Goal: Task Accomplishment & Management: Complete application form

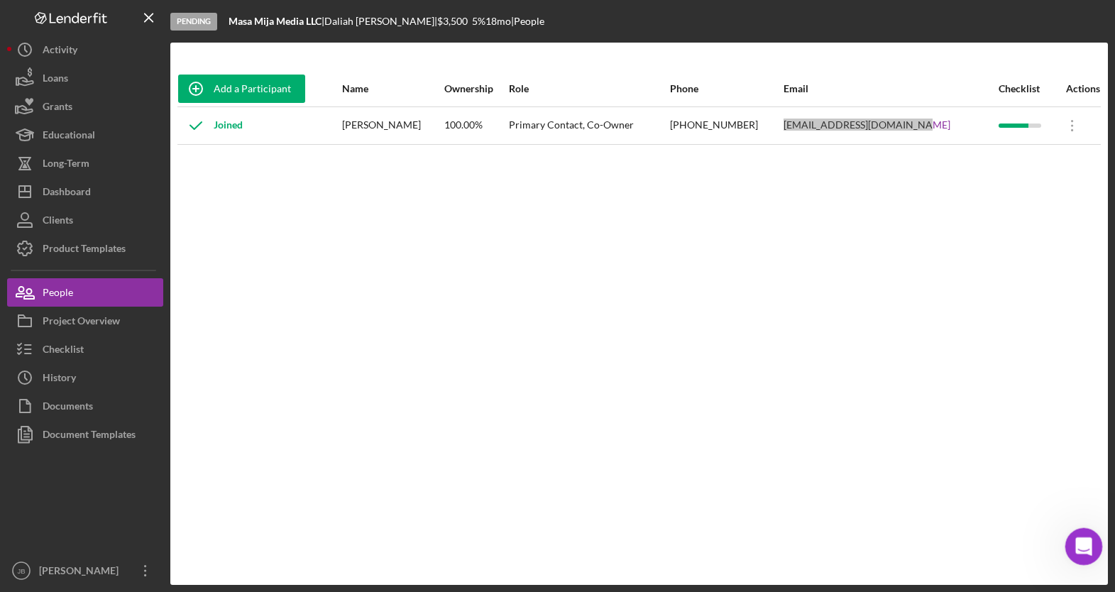
click at [1081, 540] on icon "Open Intercom Messenger" at bounding box center [1082, 544] width 23 height 23
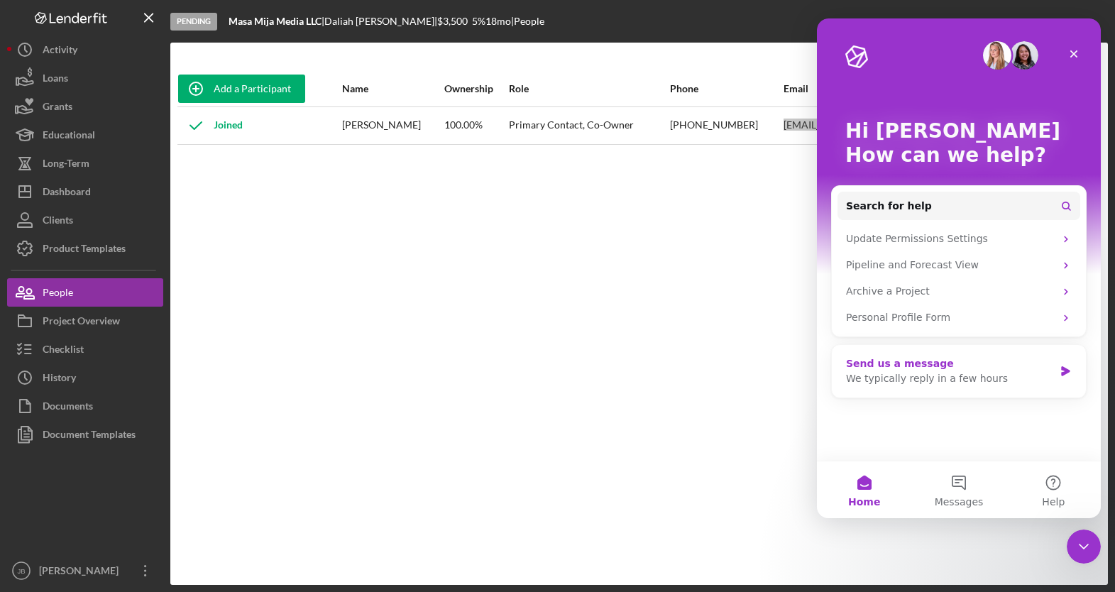
click at [956, 365] on div "Send us a message" at bounding box center [950, 363] width 208 height 15
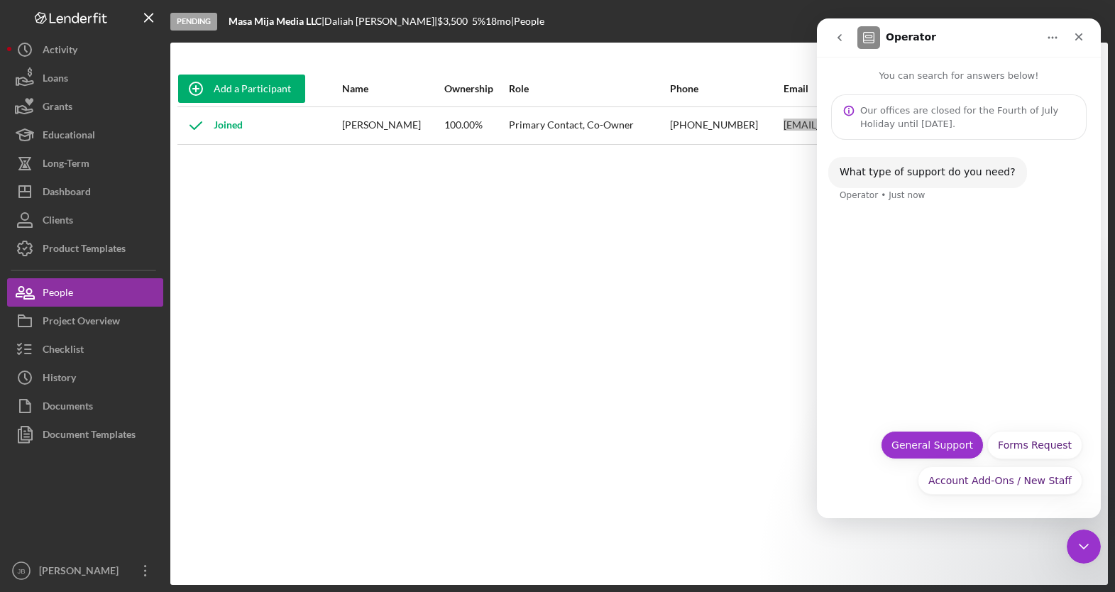
click at [971, 448] on button "General Support" at bounding box center [932, 445] width 103 height 28
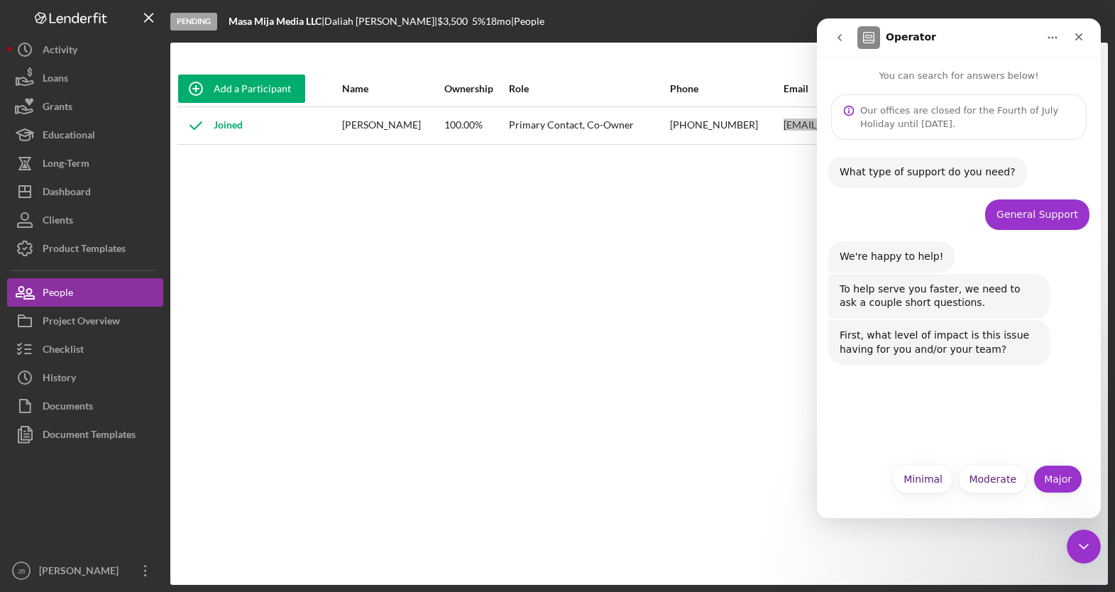
click at [1060, 476] on button "Major" at bounding box center [1058, 479] width 49 height 28
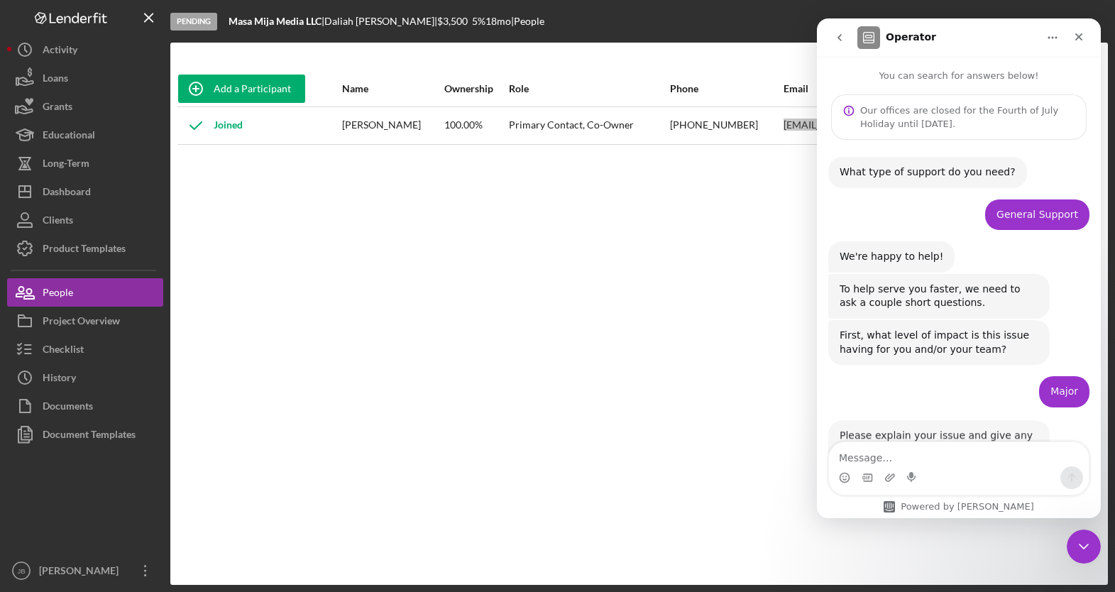
scroll to position [51, 0]
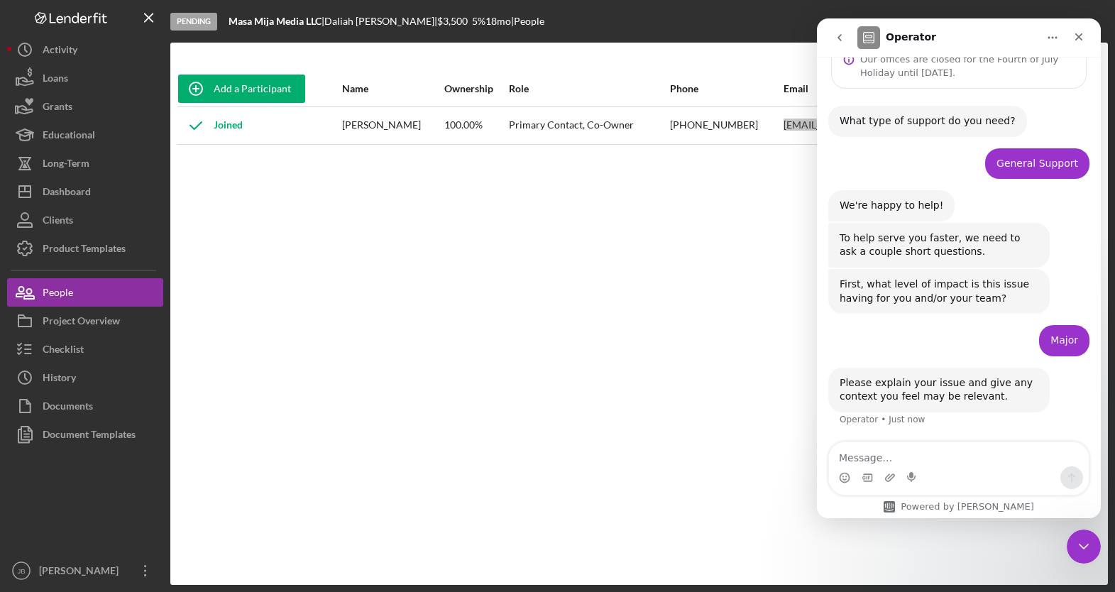
click at [945, 457] on textarea "Message…" at bounding box center [959, 454] width 260 height 24
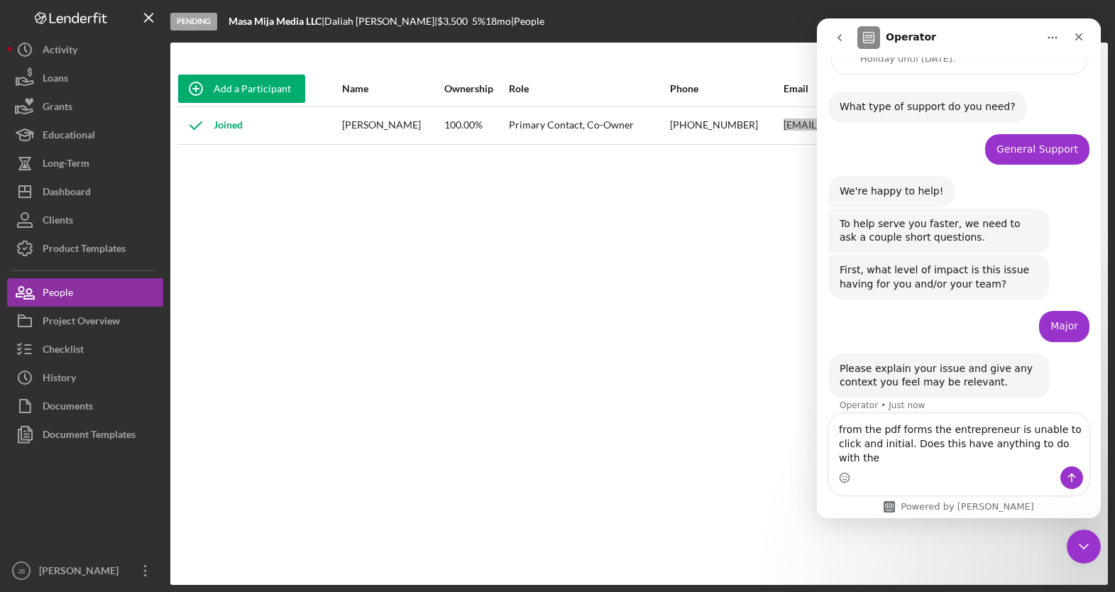
scroll to position [80, 0]
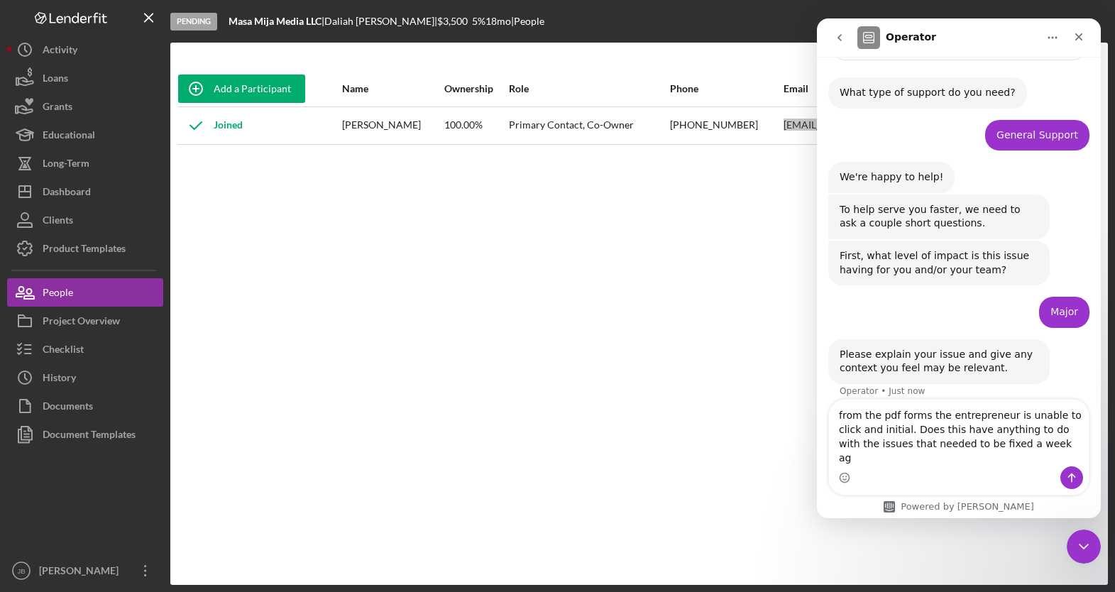
type textarea "from the pdf forms the entrepreneur is unable to click and initial. Does this h…"
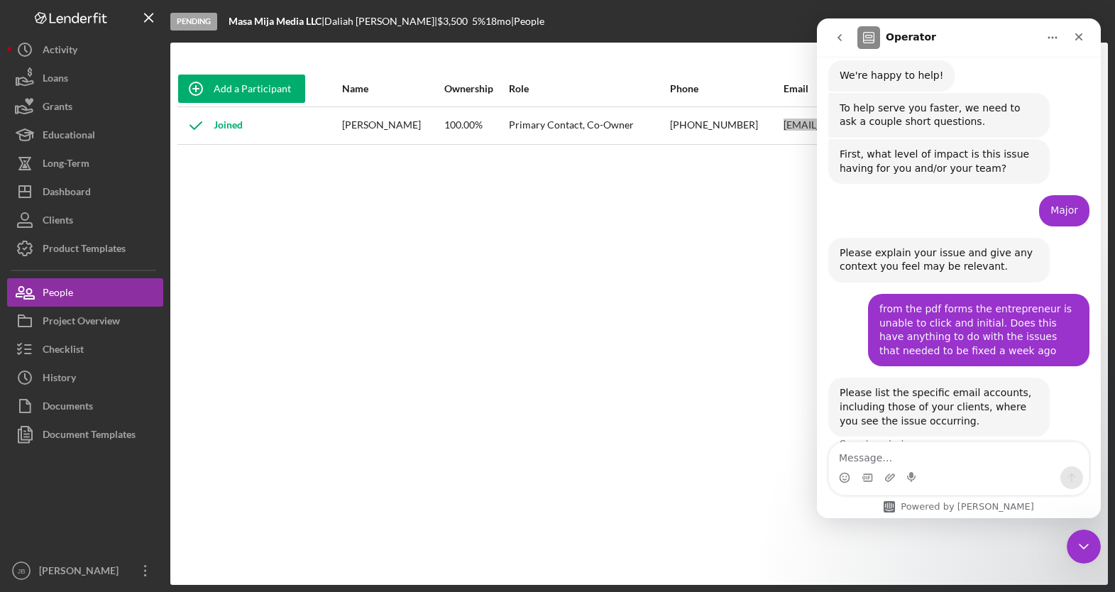
scroll to position [205, 0]
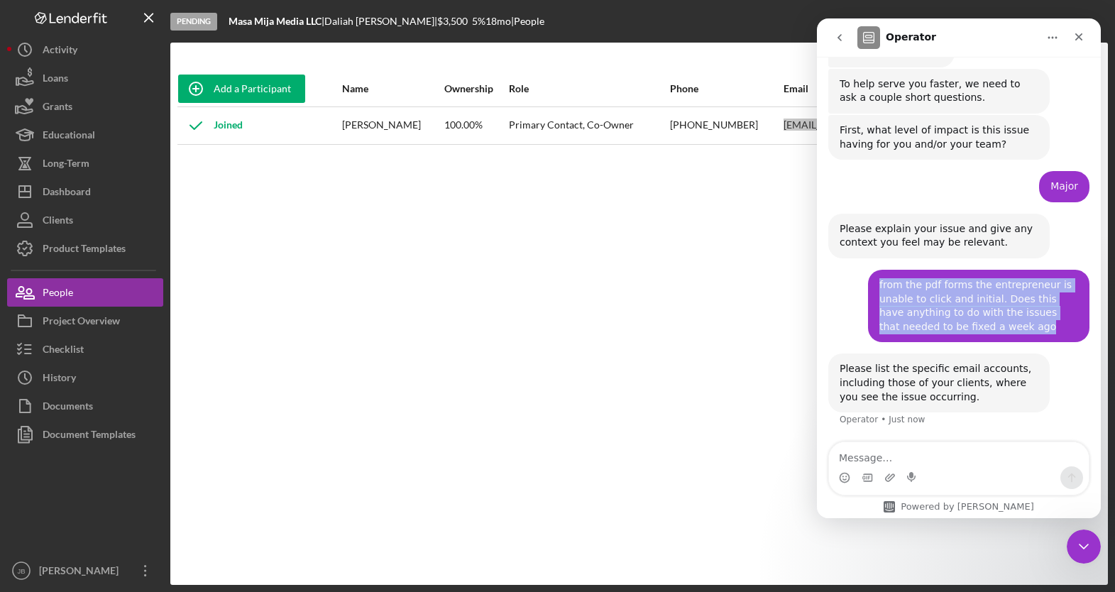
drag, startPoint x: 991, startPoint y: 328, endPoint x: 870, endPoint y: 289, distance: 126.9
click at [870, 289] on div "from the pdf forms the entrepreneur is unable to click and initial. Does this h…" at bounding box center [979, 306] width 222 height 72
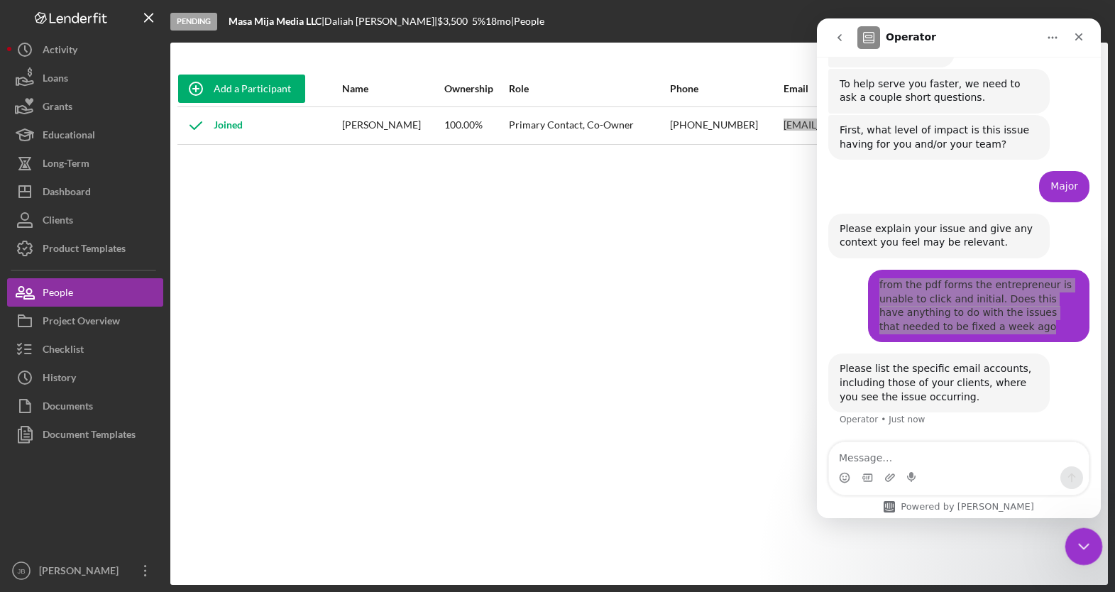
click at [1090, 550] on icon "Close Intercom Messenger" at bounding box center [1081, 544] width 17 height 17
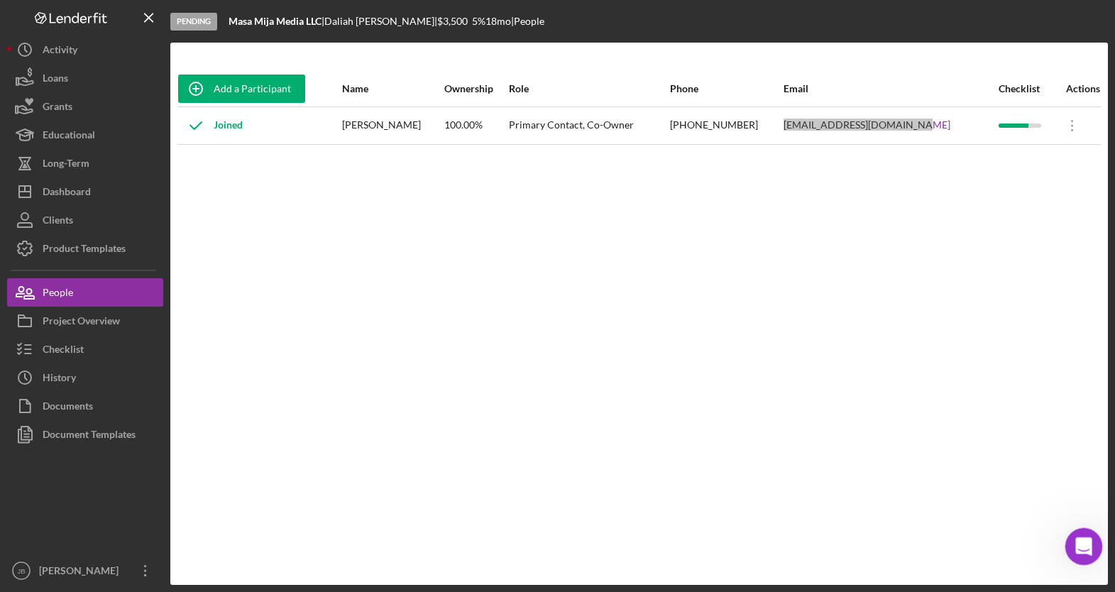
click at [1073, 540] on div "Open Intercom Messenger" at bounding box center [1082, 544] width 47 height 47
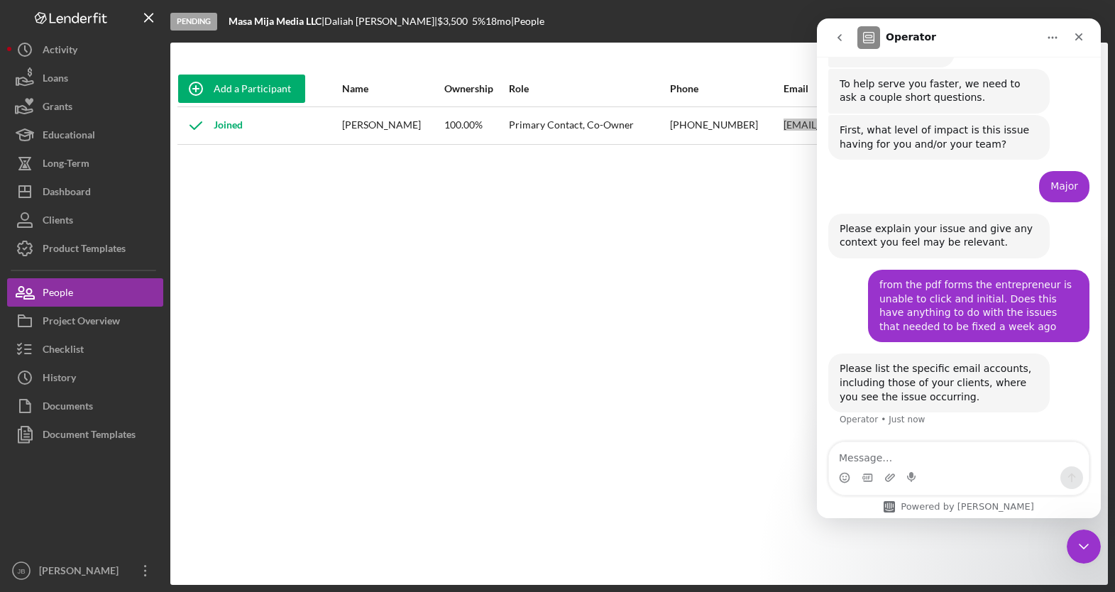
click at [901, 460] on textarea "Message…" at bounding box center [959, 454] width 260 height 24
type textarea "service@masamijamedia.com"
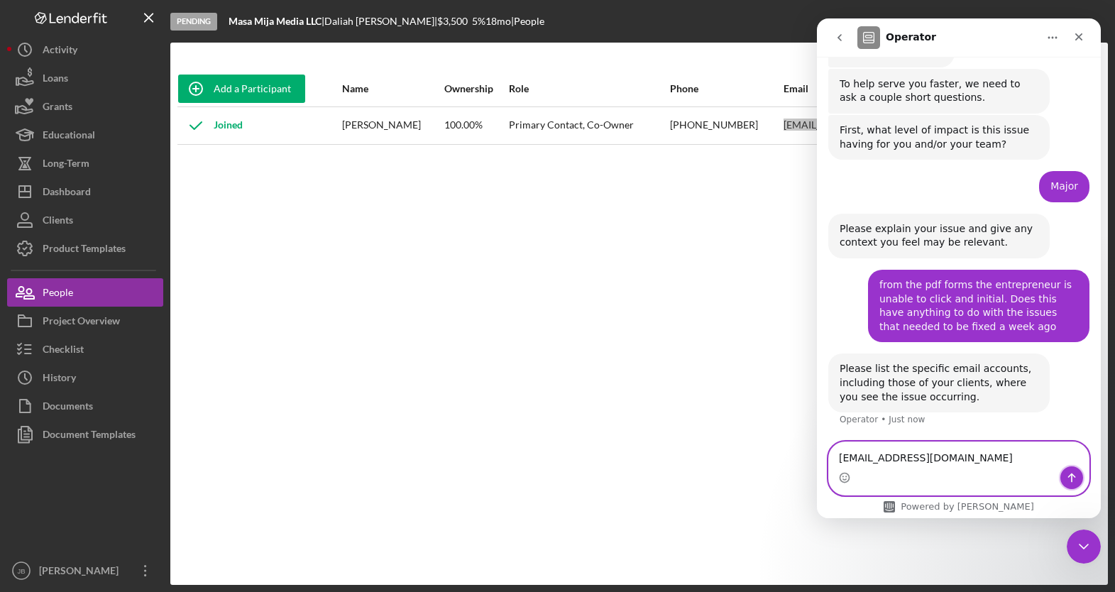
click at [1073, 481] on icon "Send a message…" at bounding box center [1071, 477] width 11 height 11
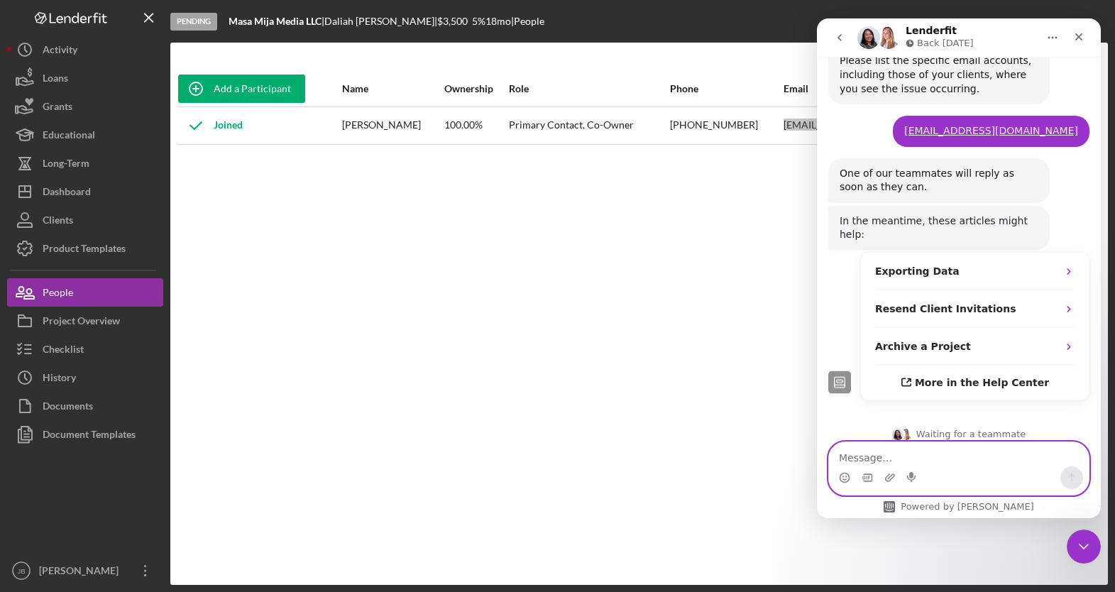
scroll to position [512, 0]
click at [946, 453] on textarea "Message…" at bounding box center [959, 454] width 260 height 24
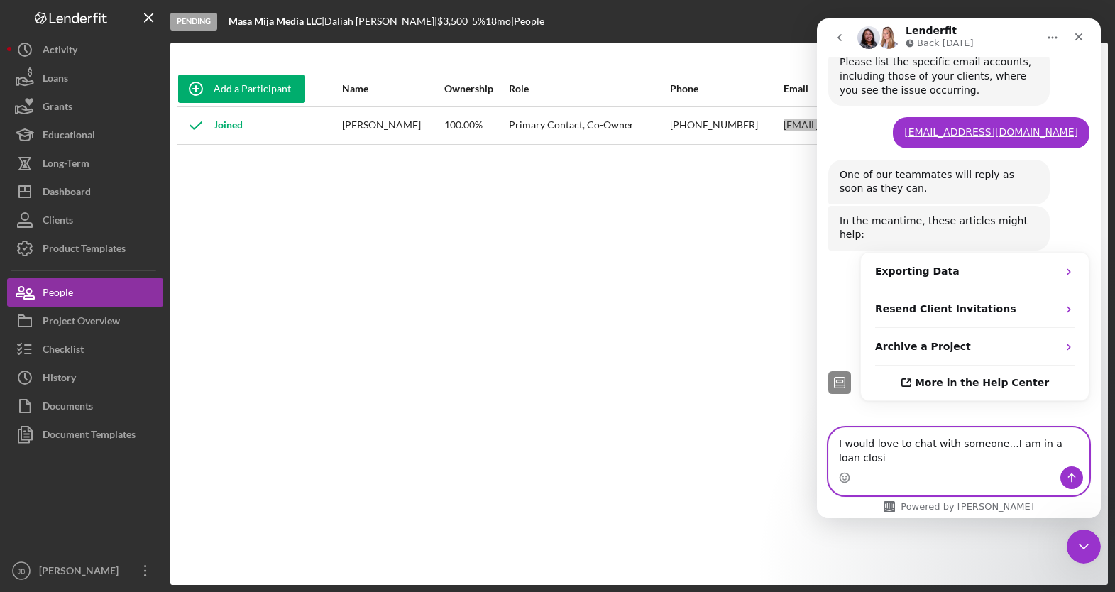
scroll to position [526, 0]
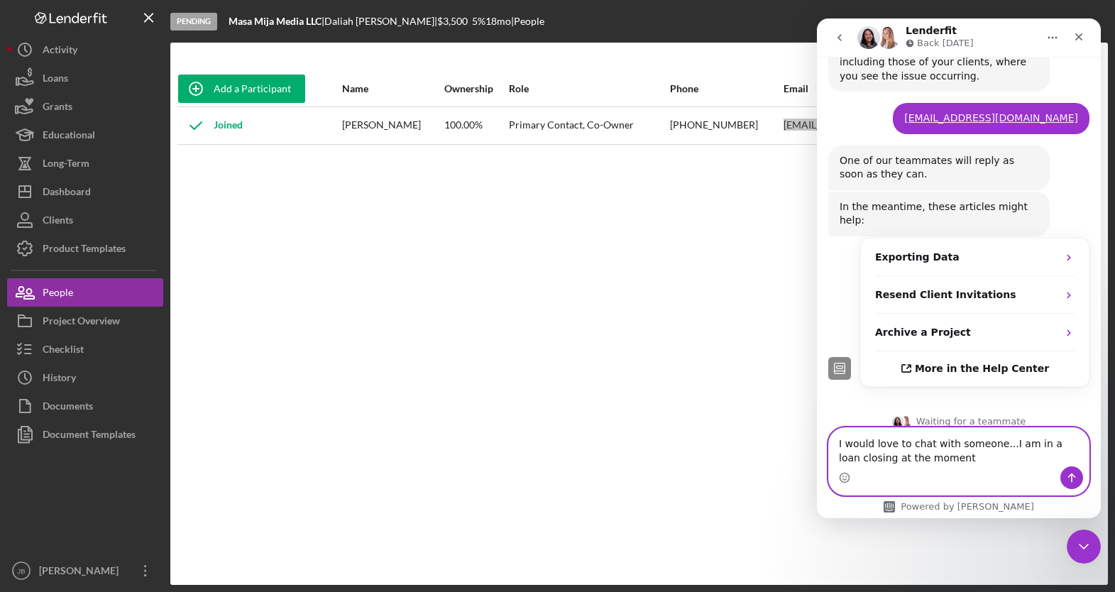
type textarea "I would love to chat with someone...I am in a loan closing at the moment"
click at [1078, 478] on button "Send a message…" at bounding box center [1072, 477] width 23 height 23
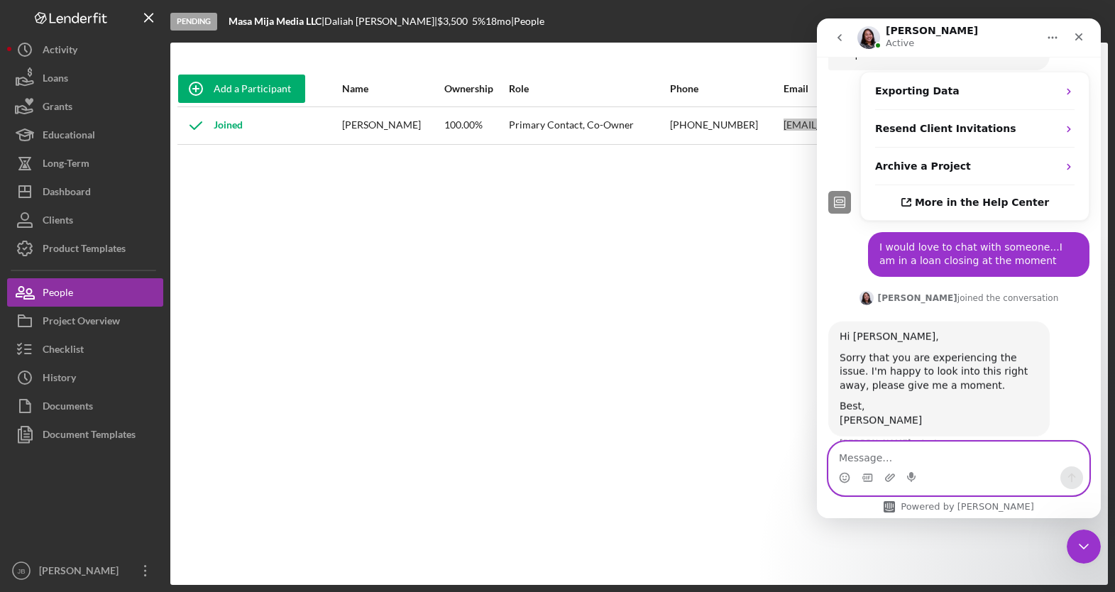
scroll to position [701, 0]
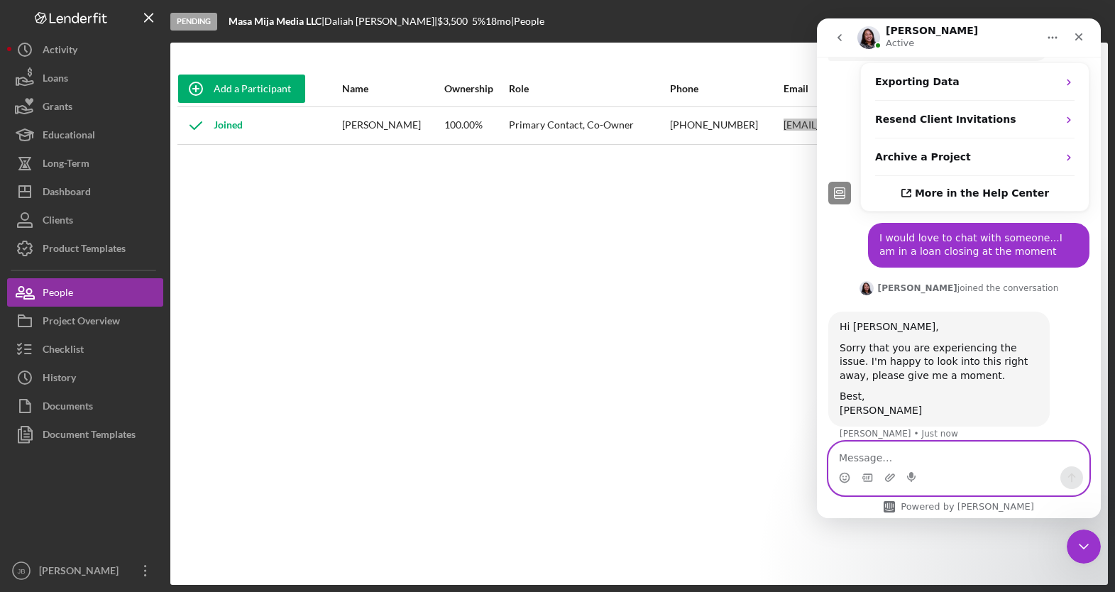
click at [887, 461] on textarea "Message…" at bounding box center [959, 454] width 260 height 24
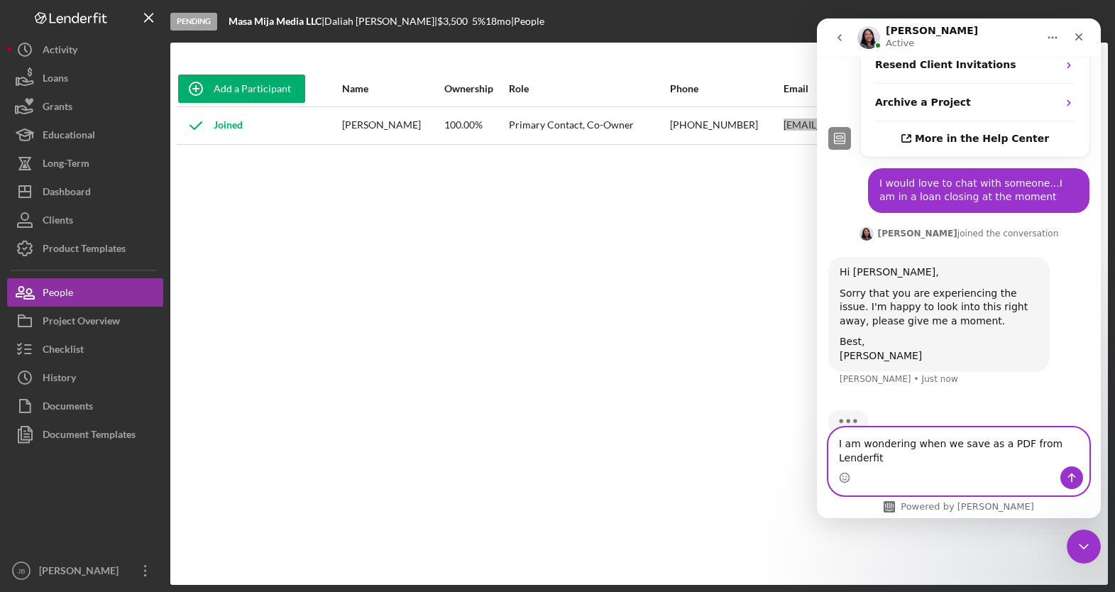
scroll to position [770, 0]
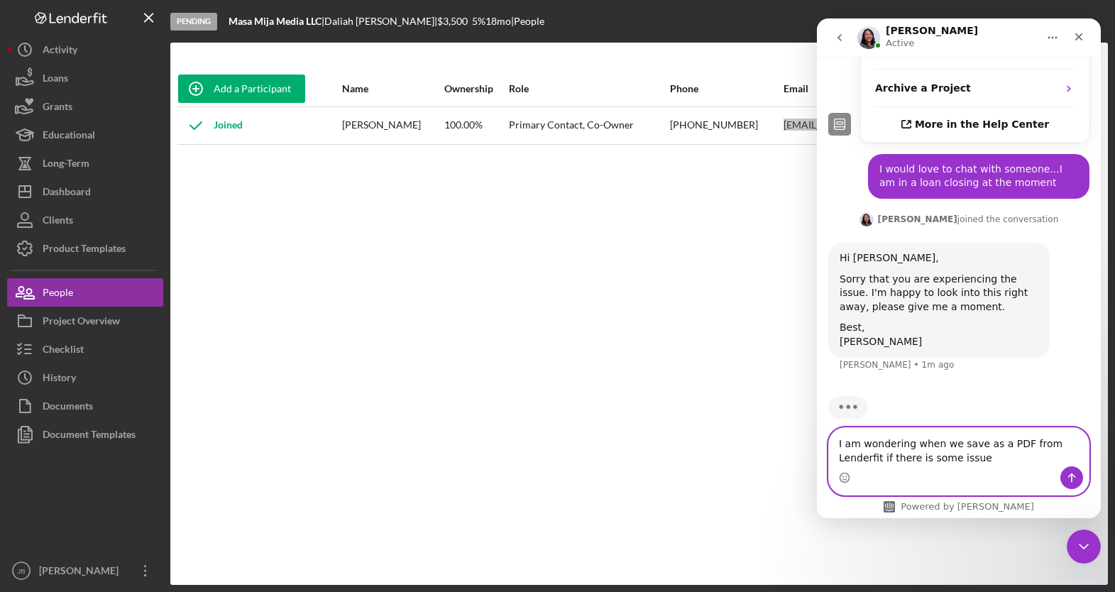
type textarea "I am wondering when we save as a PDF from Lenderfit if there is some issue"
click at [1075, 481] on icon "Send a message…" at bounding box center [1071, 477] width 11 height 11
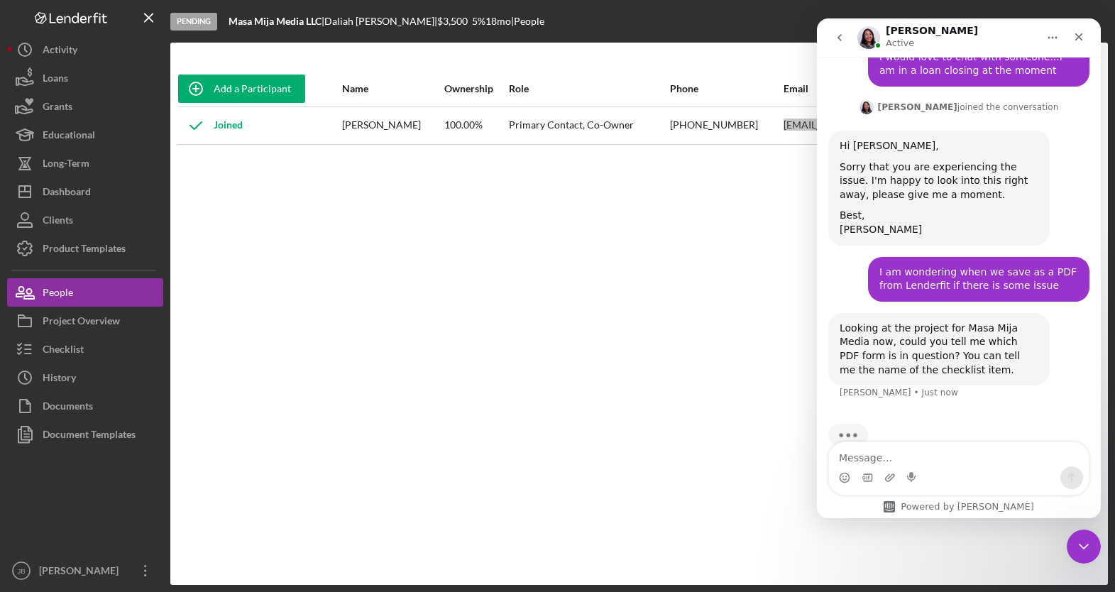
scroll to position [897, 0]
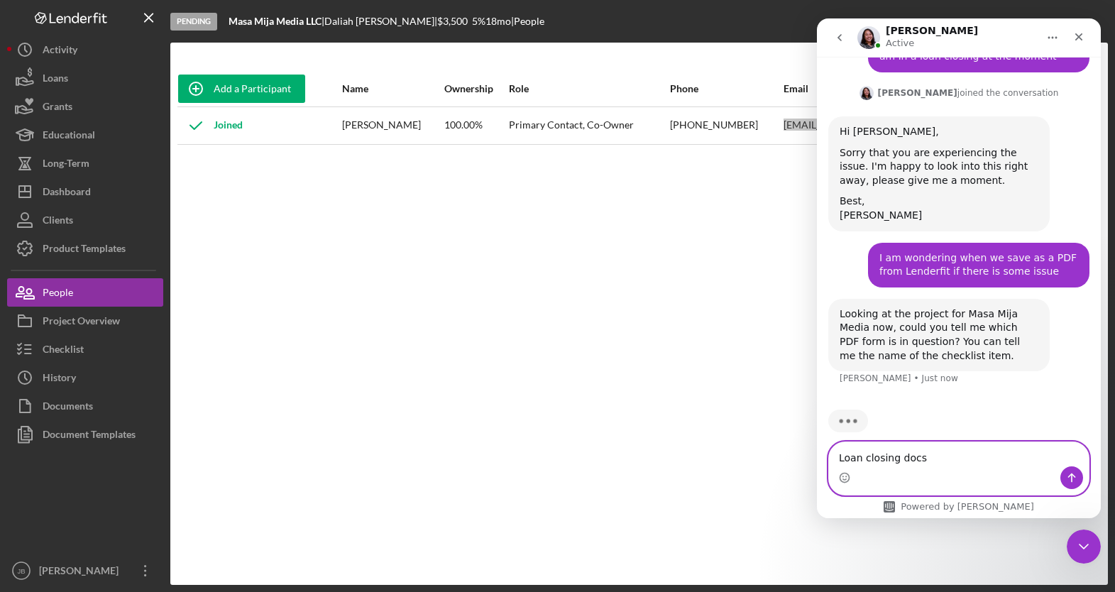
type textarea "Loan closing docs"
click at [1076, 478] on icon "Send a message…" at bounding box center [1071, 477] width 11 height 11
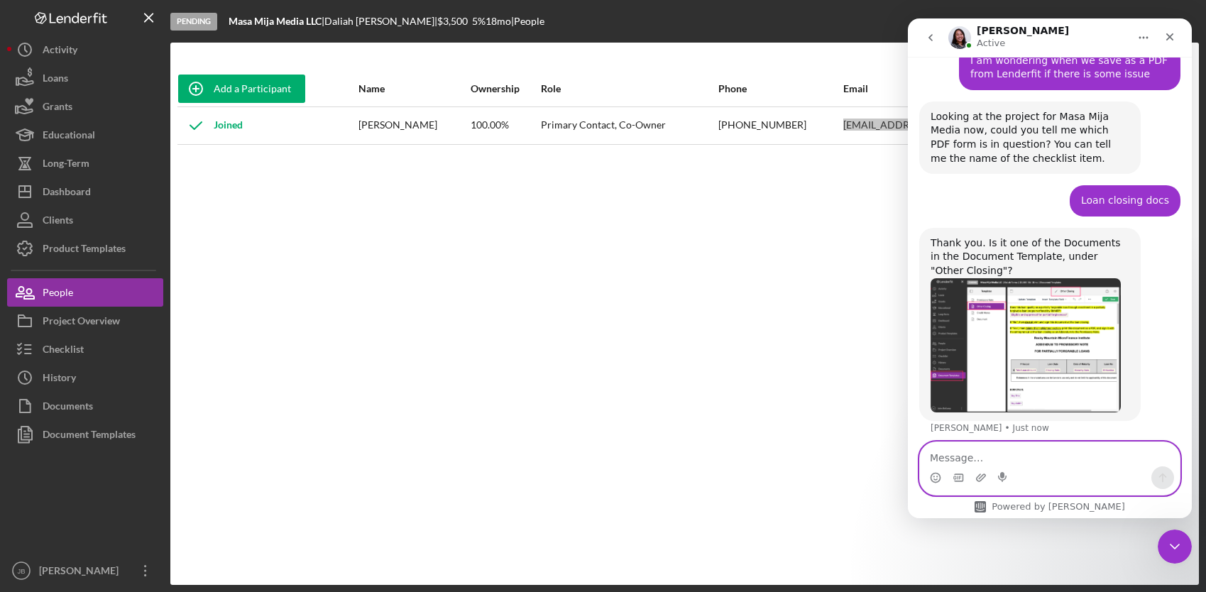
scroll to position [1144, 0]
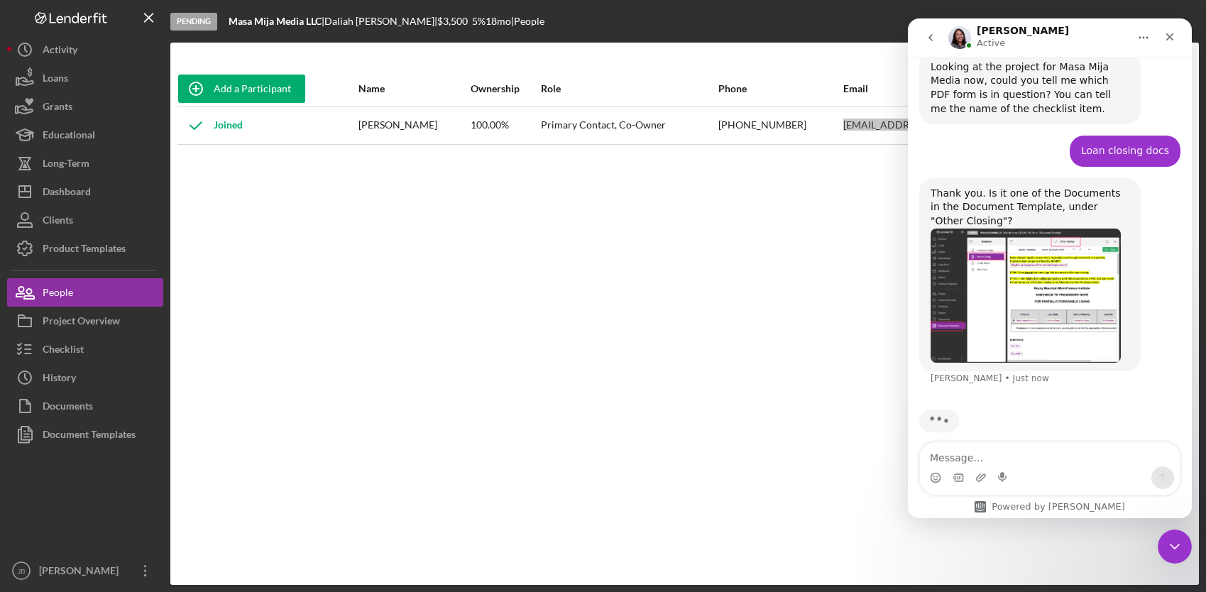
click at [1019, 259] on img "Christina says…" at bounding box center [1026, 296] width 190 height 135
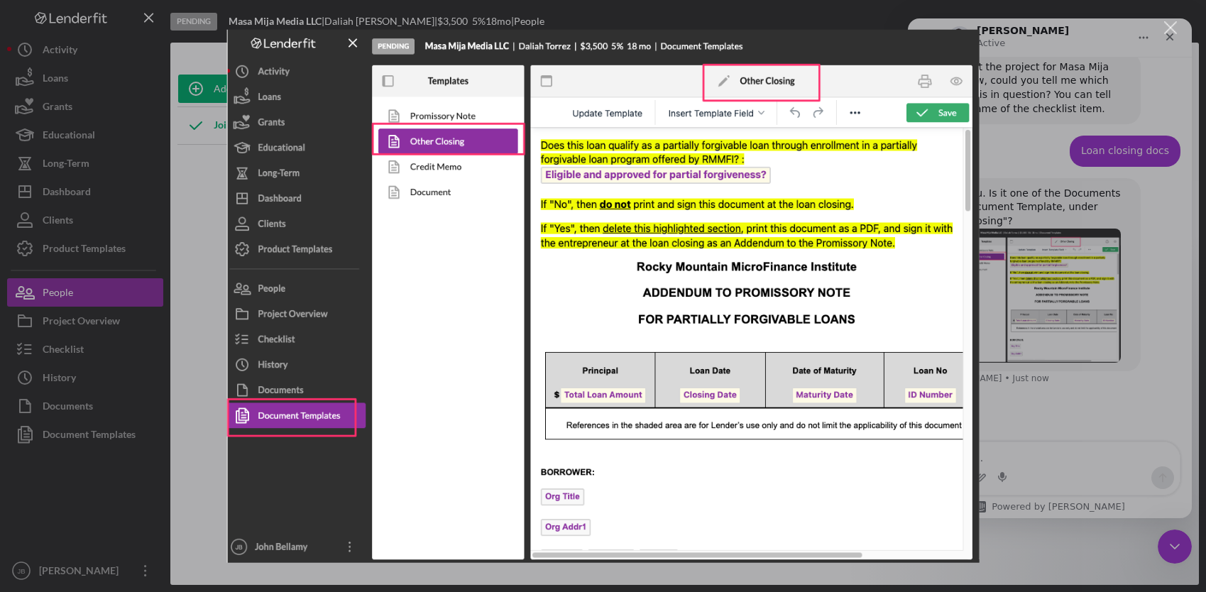
click at [1074, 422] on div "Intercom messenger" at bounding box center [603, 296] width 1206 height 592
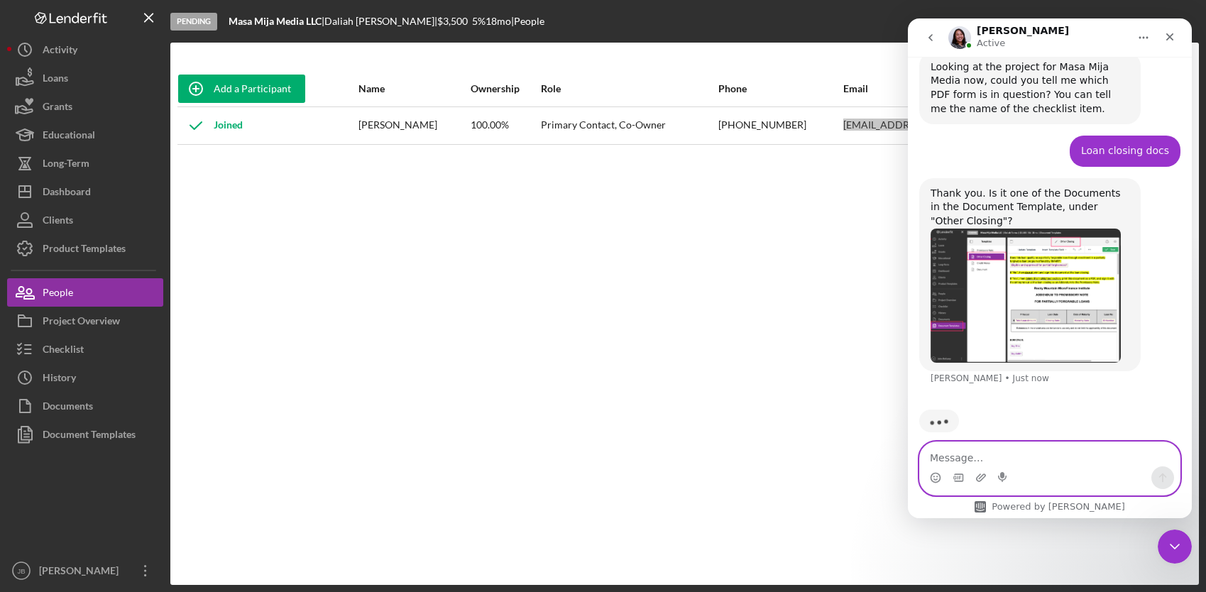
click at [968, 464] on textarea "Message…" at bounding box center [1050, 454] width 260 height 24
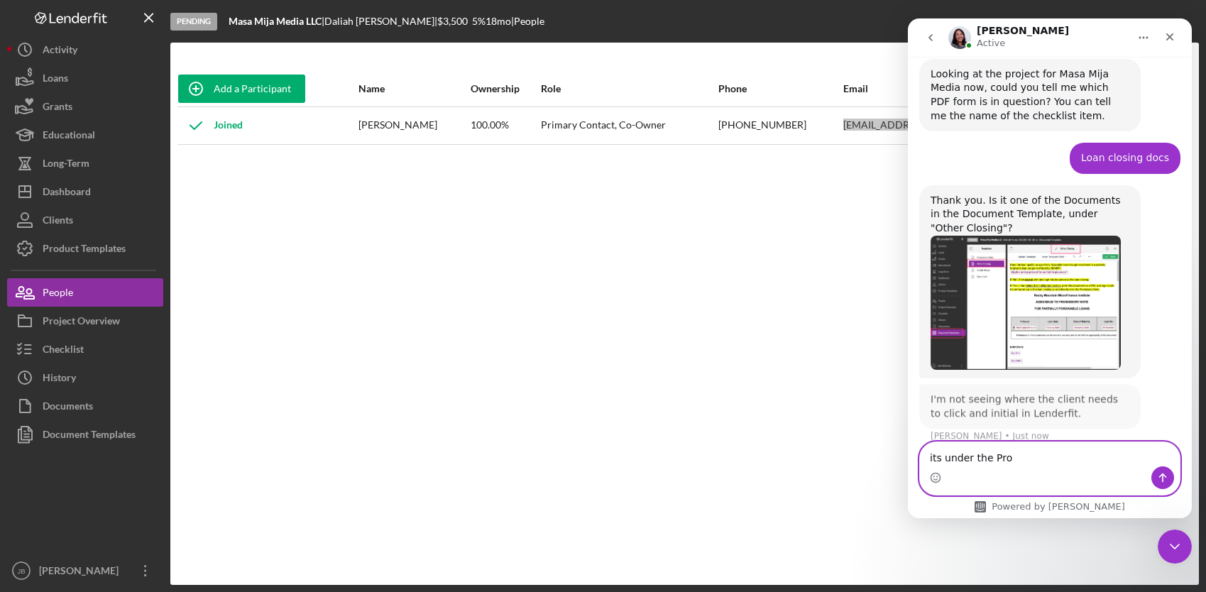
scroll to position [1135, 0]
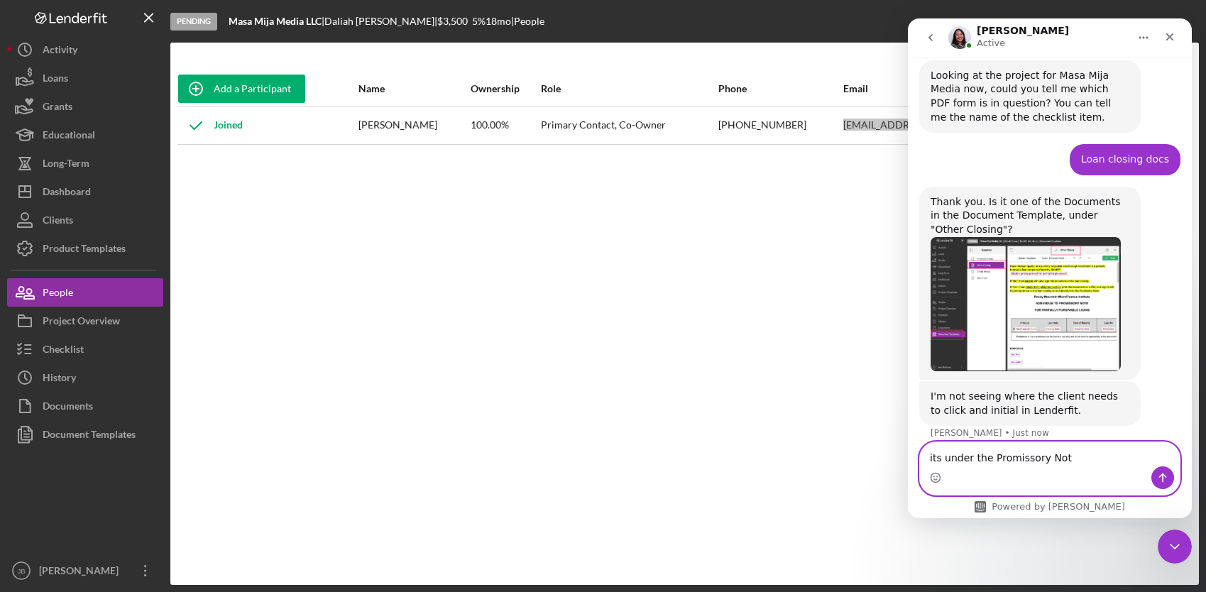
type textarea "its under the Promissory Note"
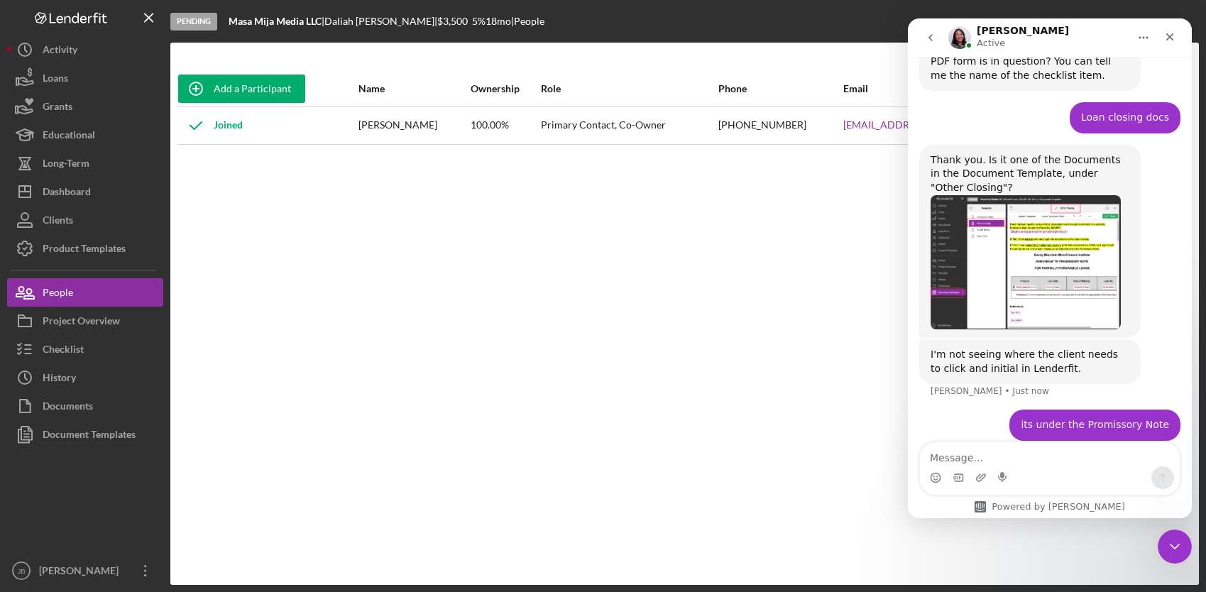
click at [709, 228] on div "Add a Participant Name Ownership Role Phone Email Checklist Actions Joined Dali…" at bounding box center [684, 314] width 1029 height 486
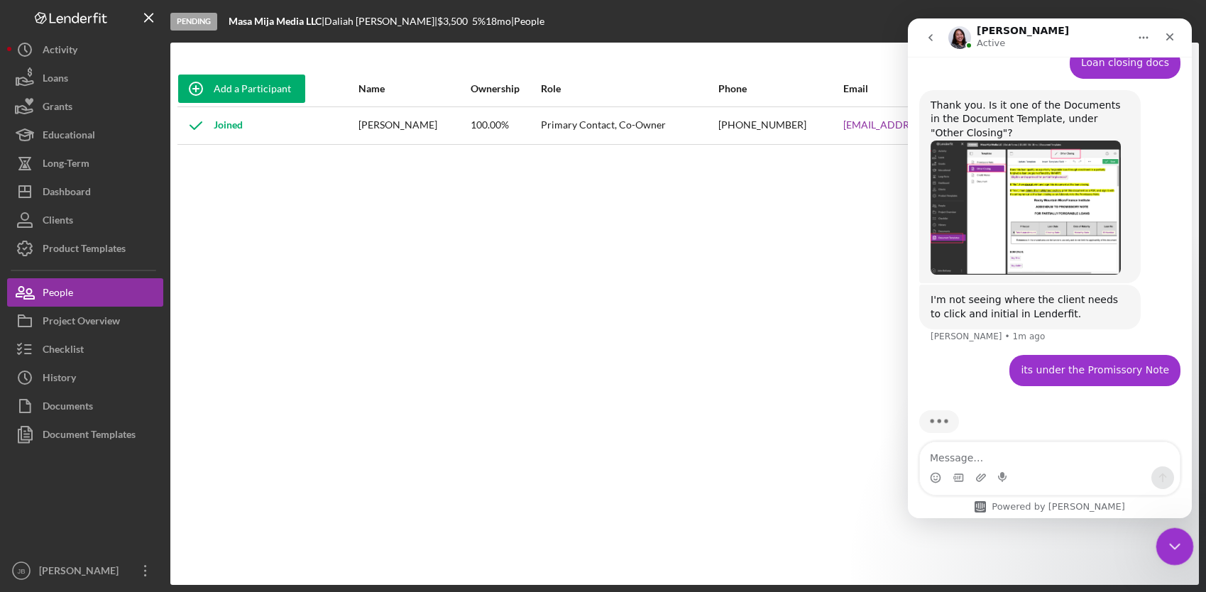
drag, startPoint x: 1176, startPoint y: 550, endPoint x: 1159, endPoint y: 532, distance: 24.1
click at [1115, 552] on icon "Close Intercom Messenger" at bounding box center [1172, 544] width 17 height 17
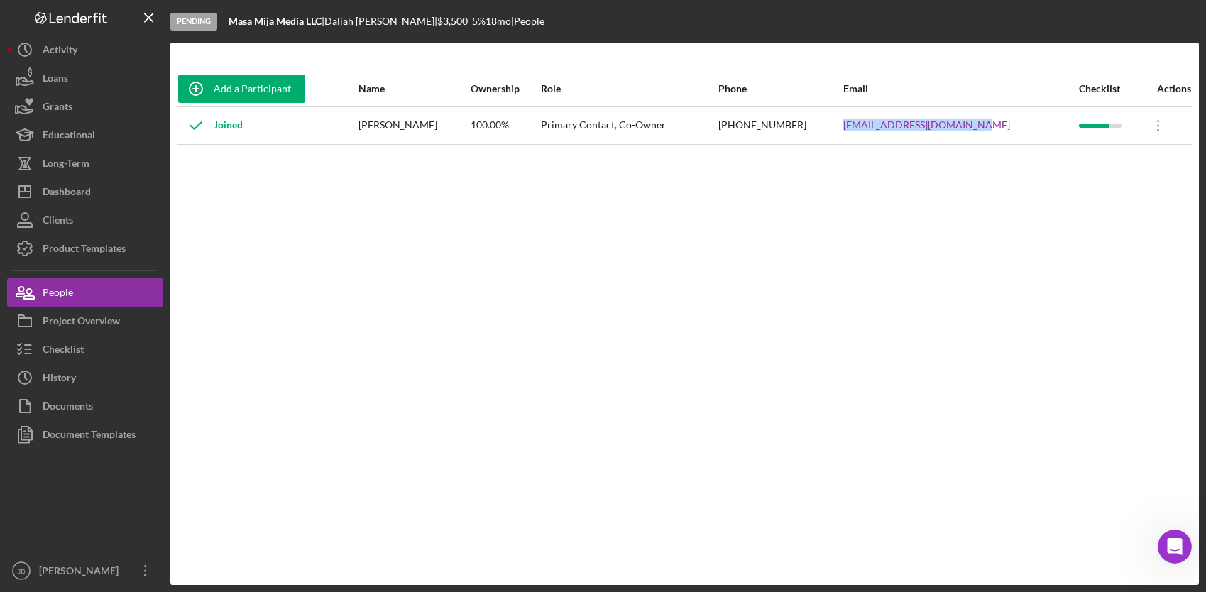
drag, startPoint x: 1000, startPoint y: 131, endPoint x: 859, endPoint y: 122, distance: 140.8
click at [859, 122] on td "service@masamijamedia.com" at bounding box center [961, 125] width 236 height 38
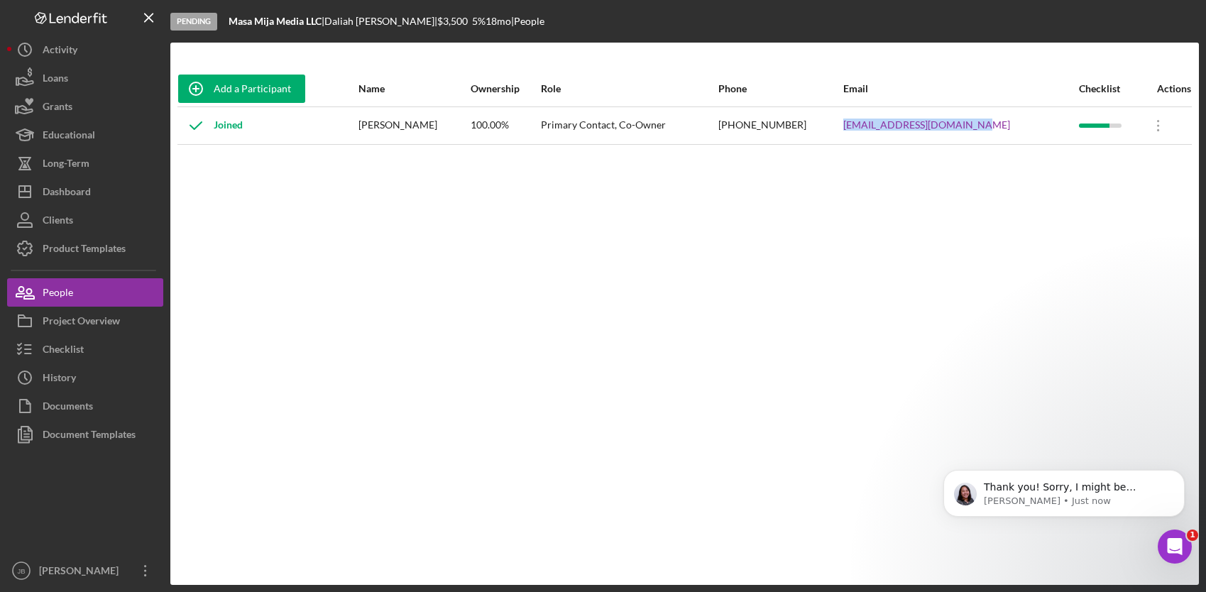
scroll to position [1331, 0]
drag, startPoint x: 1172, startPoint y: 545, endPoint x: 2271, endPoint y: 1091, distance: 1226.6
click at [1115, 545] on icon "Open Intercom Messenger" at bounding box center [1173, 544] width 23 height 23
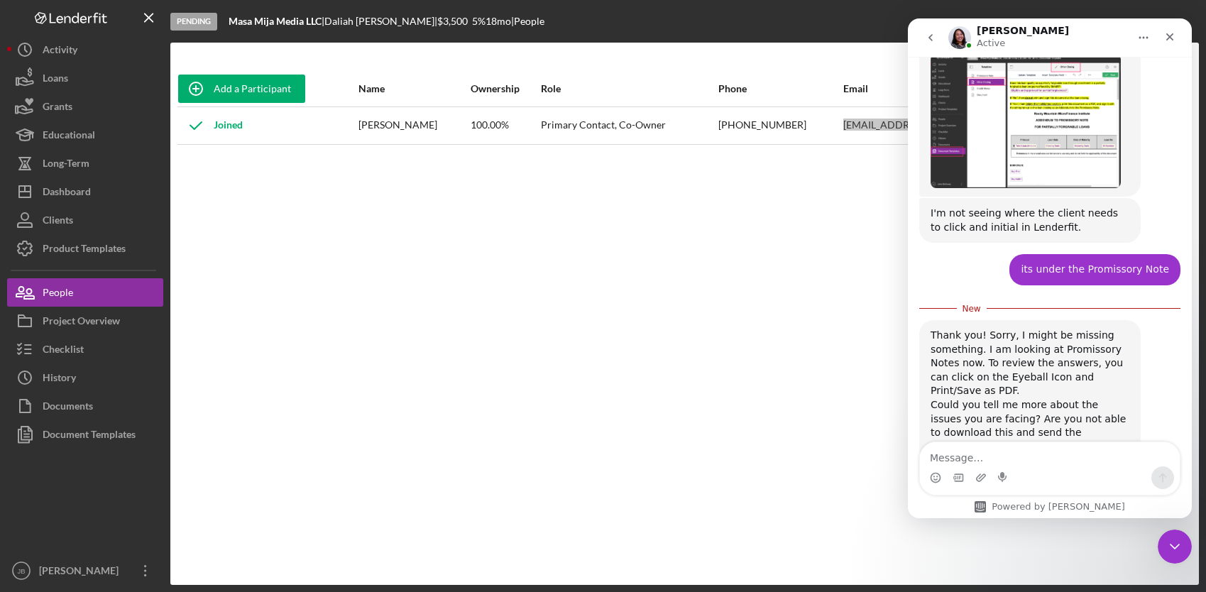
scroll to position [1355, 0]
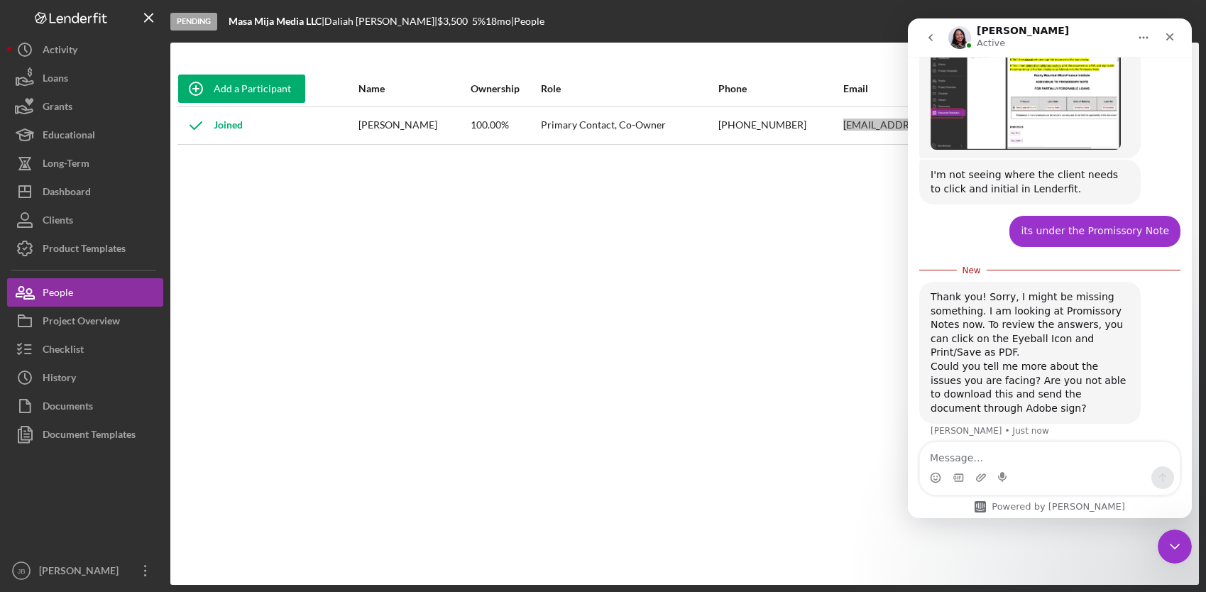
click at [973, 462] on textarea "Message…" at bounding box center [1050, 454] width 260 height 24
type textarea "I"
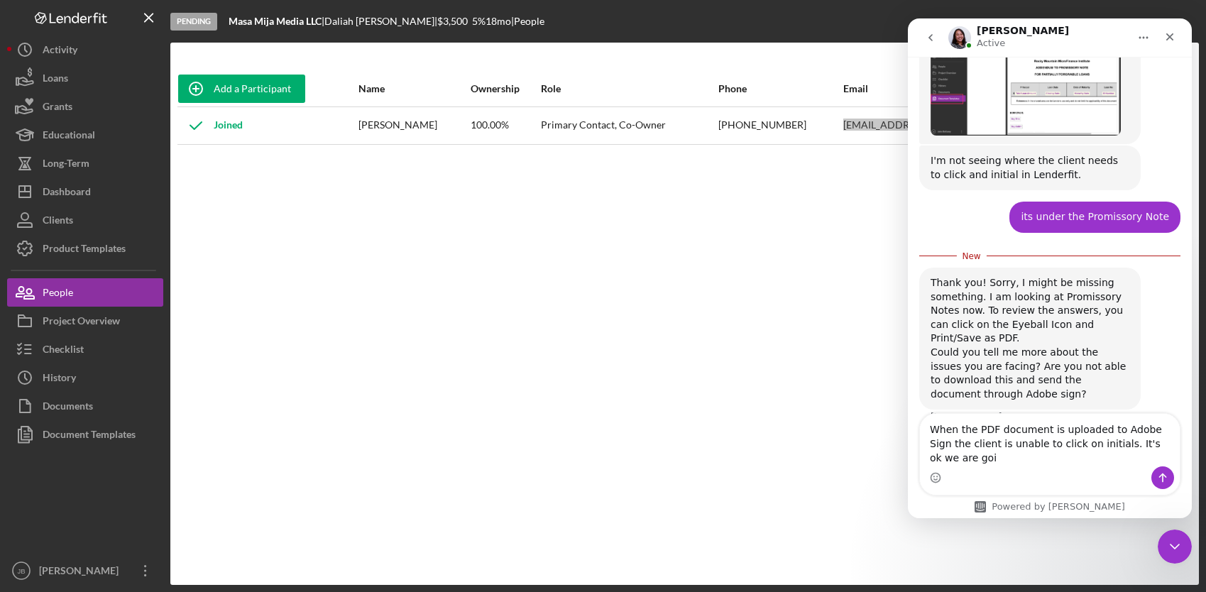
scroll to position [1383, 0]
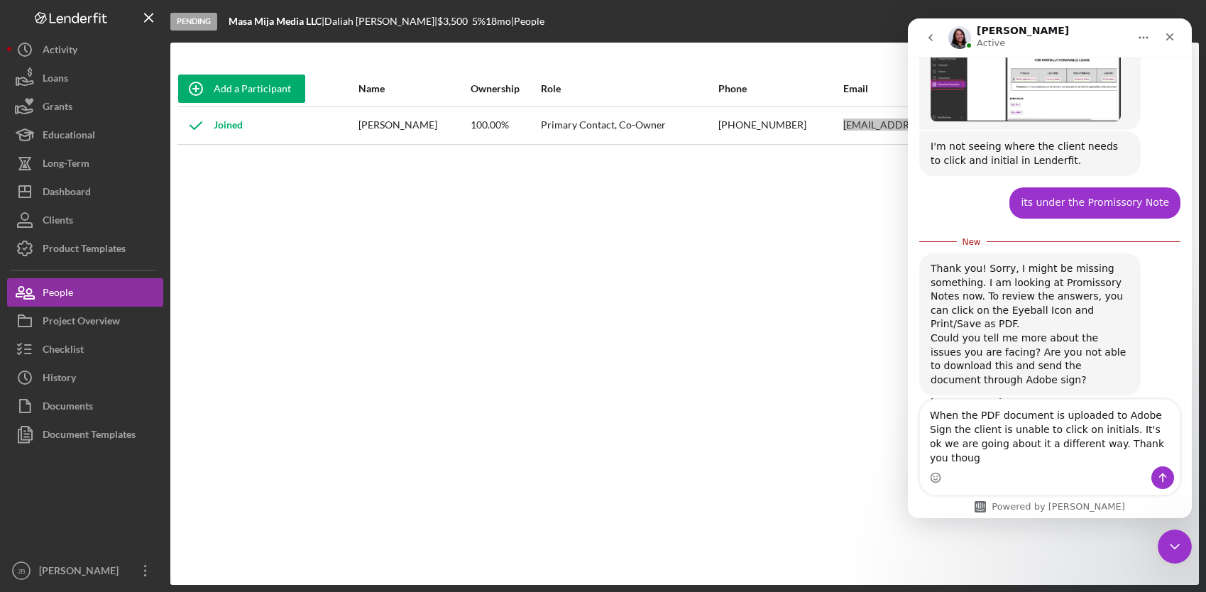
type textarea "When the PDF document is uploaded to Adobe Sign the client is unable to click o…"
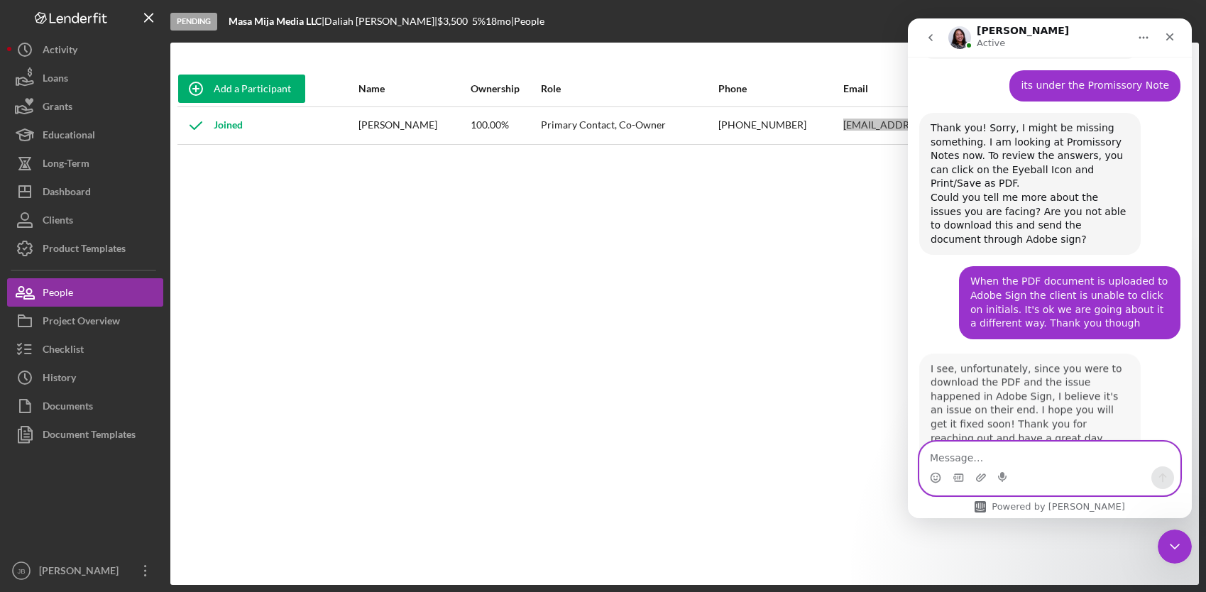
scroll to position [1527, 0]
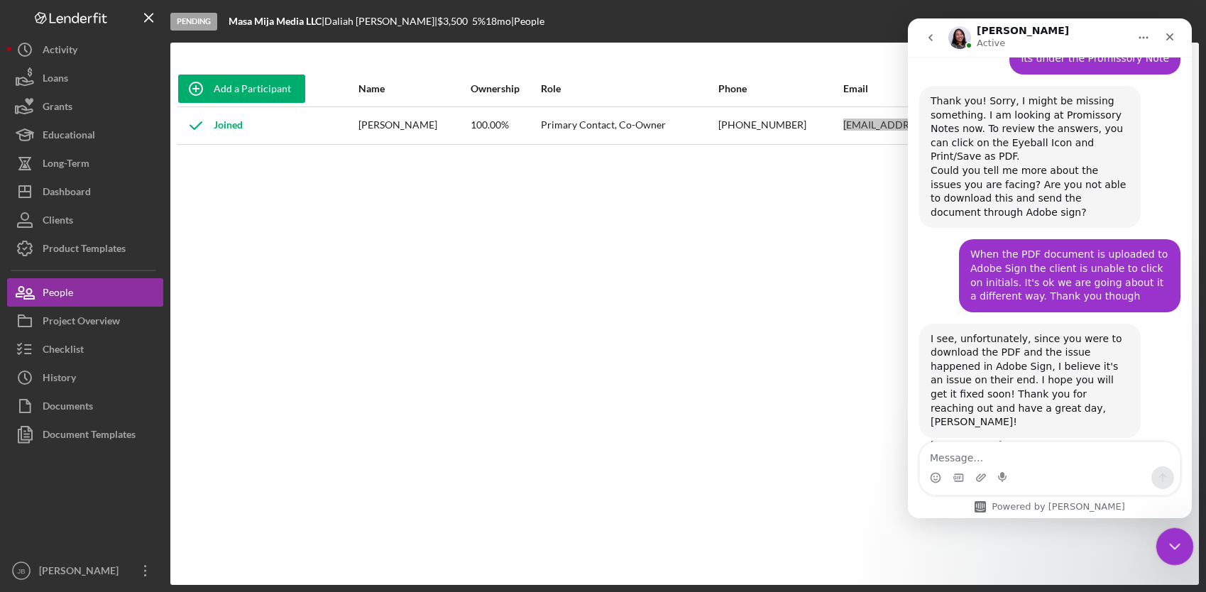
click at [1115, 548] on icon "Close Intercom Messenger" at bounding box center [1172, 544] width 17 height 17
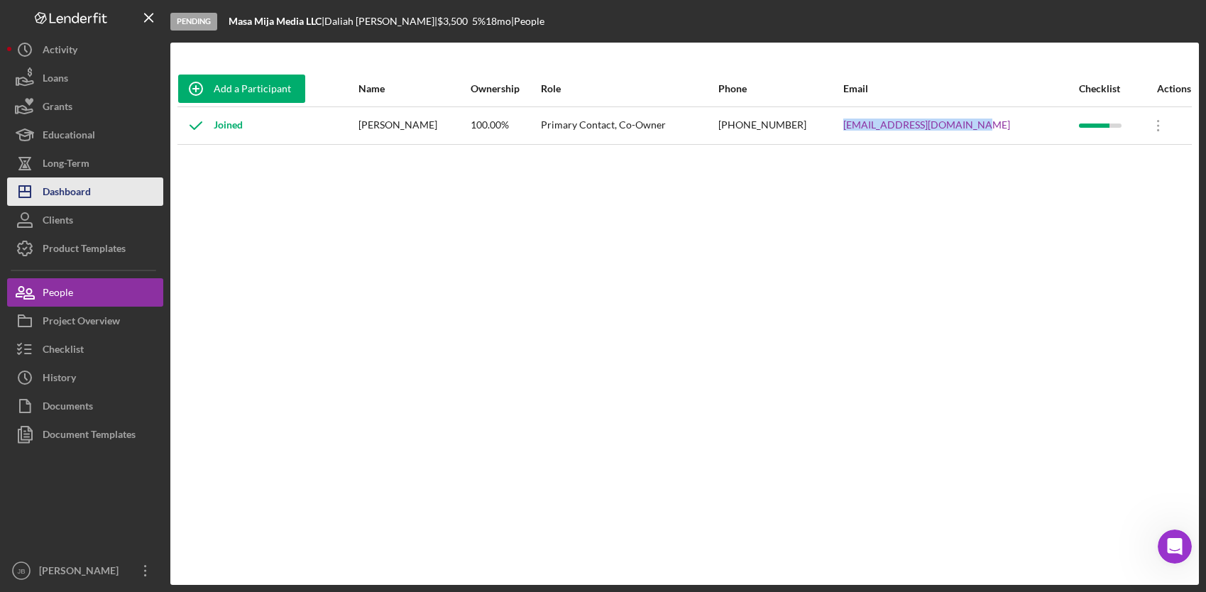
click at [75, 190] on div "Dashboard" at bounding box center [67, 193] width 48 height 32
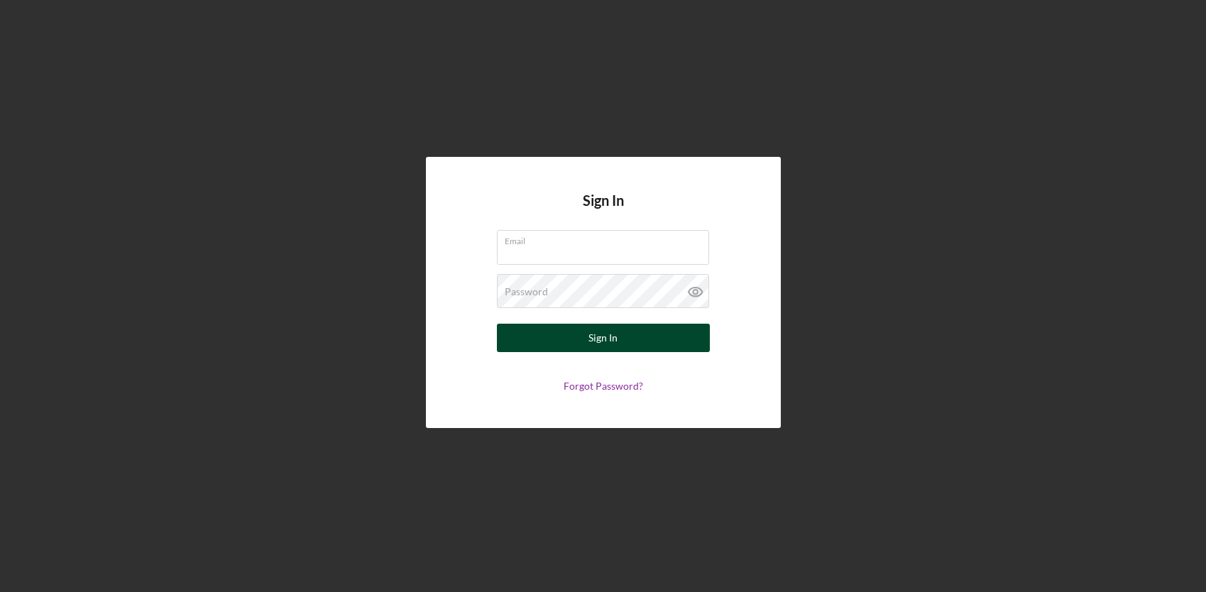
type input "[EMAIL_ADDRESS][DOMAIN_NAME]"
click at [585, 332] on button "Sign In" at bounding box center [603, 338] width 213 height 28
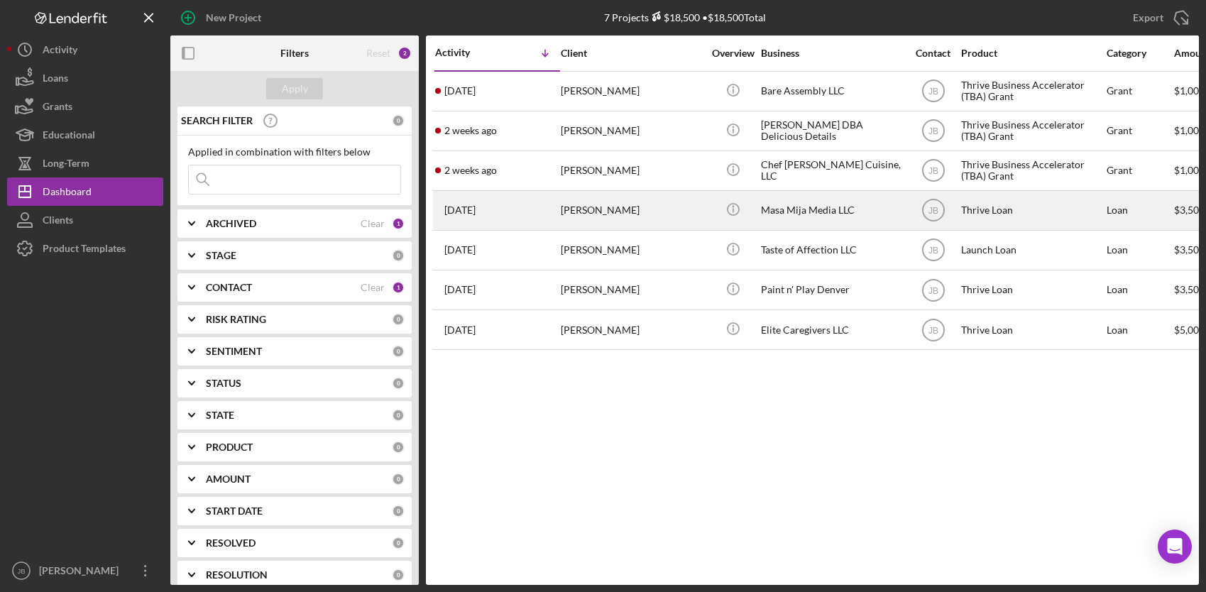
click at [591, 206] on div "[PERSON_NAME]" at bounding box center [632, 211] width 142 height 38
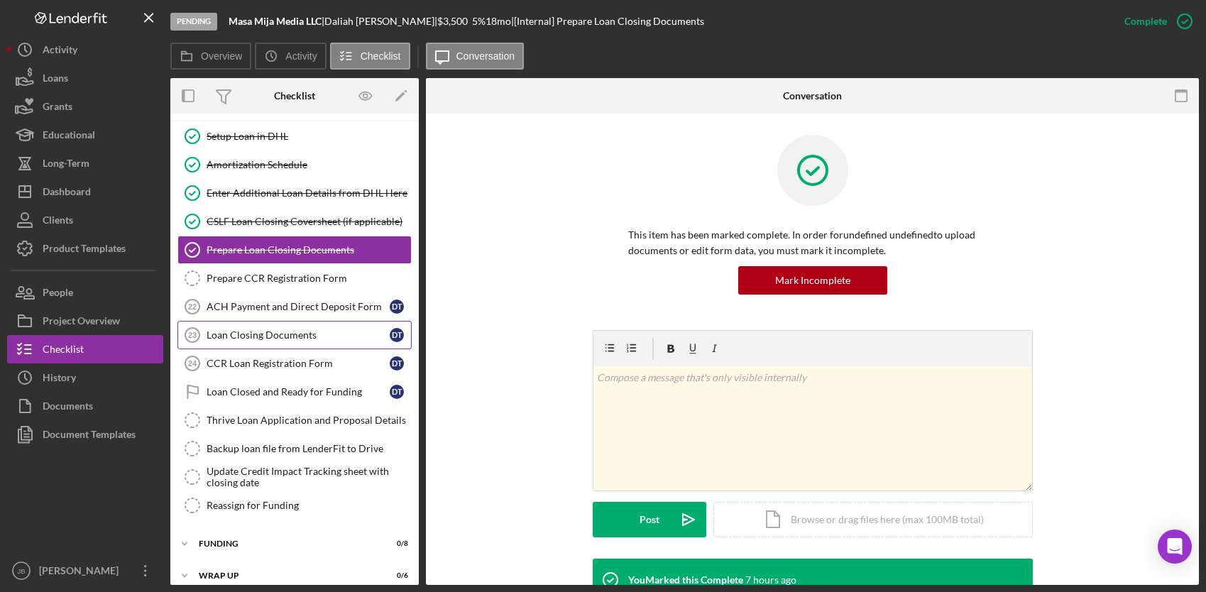
scroll to position [126, 0]
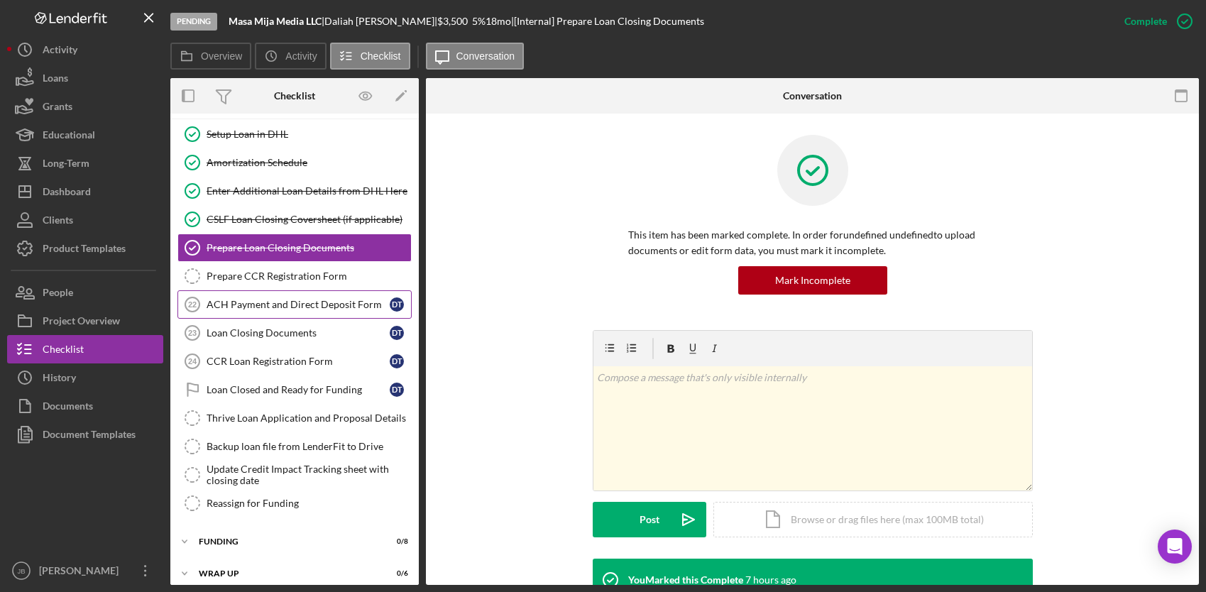
click at [290, 307] on div "ACH Payment and Direct Deposit Form" at bounding box center [298, 304] width 183 height 11
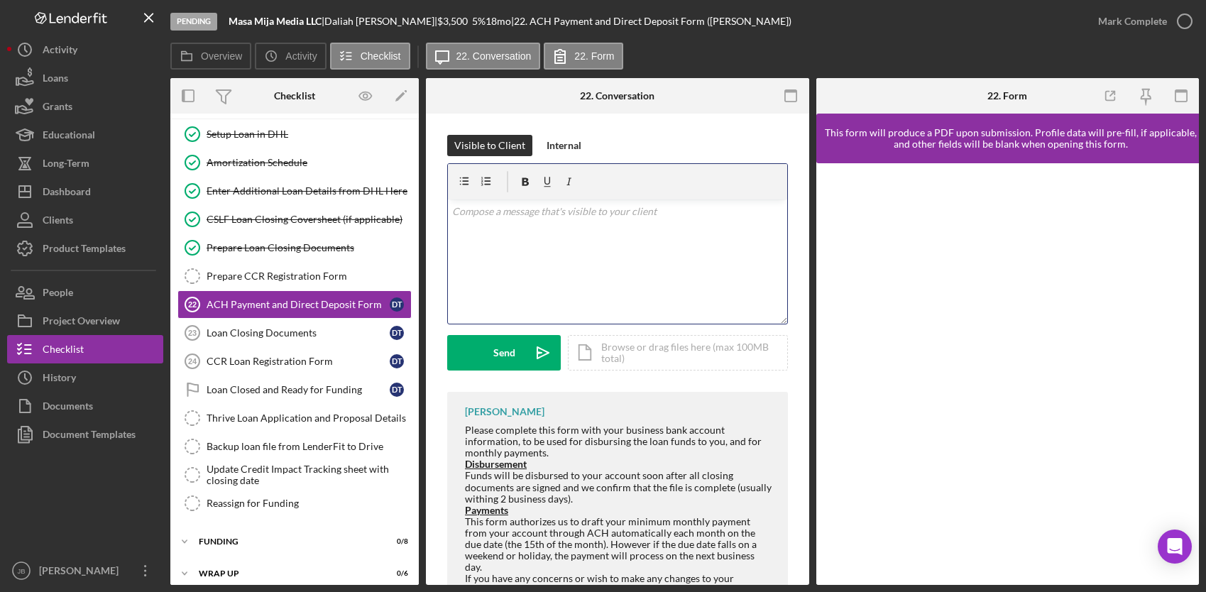
click at [486, 232] on div "v Color teal Color pink Remove color Add row above Add row below Add column bef…" at bounding box center [617, 262] width 339 height 124
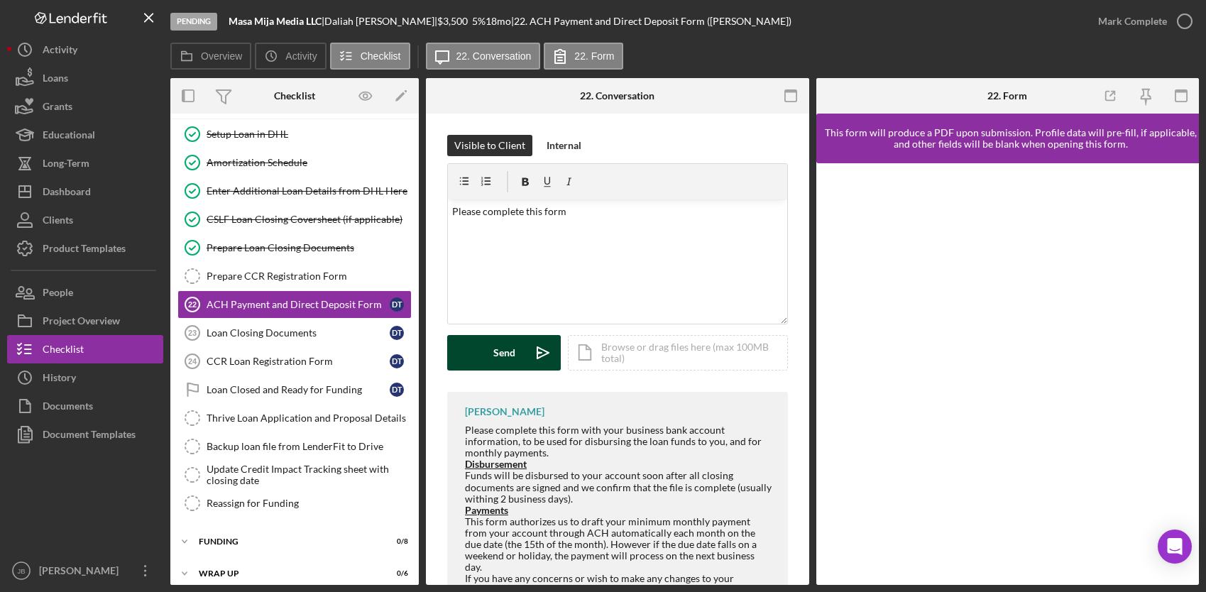
click at [482, 358] on button "Send Icon/icon-invite-send" at bounding box center [504, 352] width 114 height 35
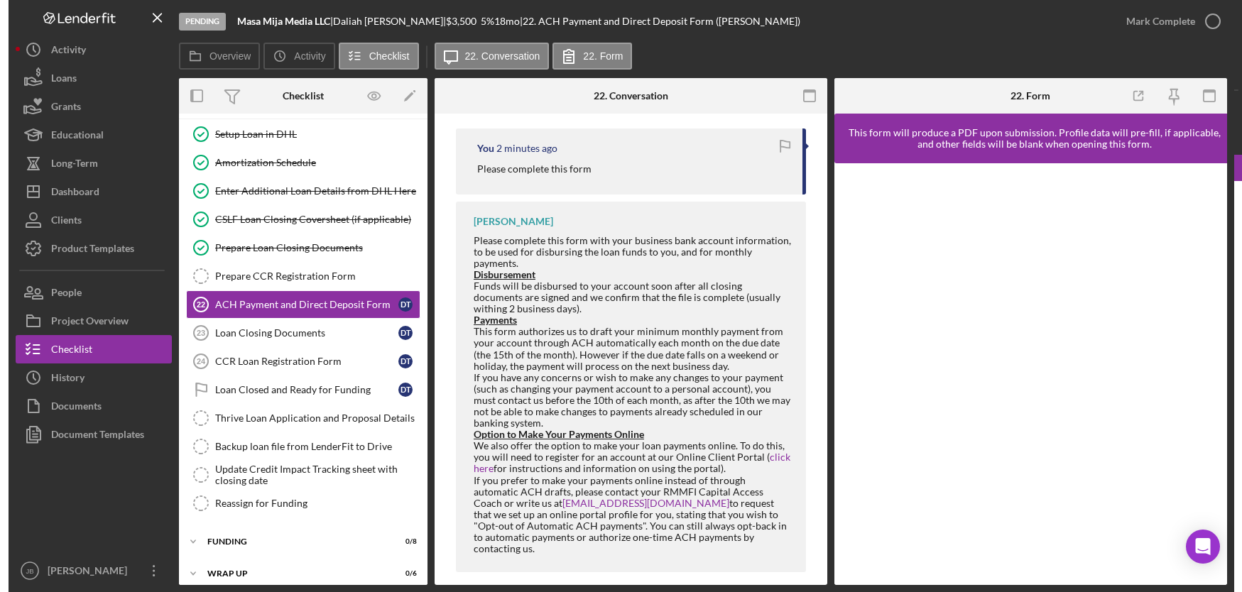
scroll to position [256, 0]
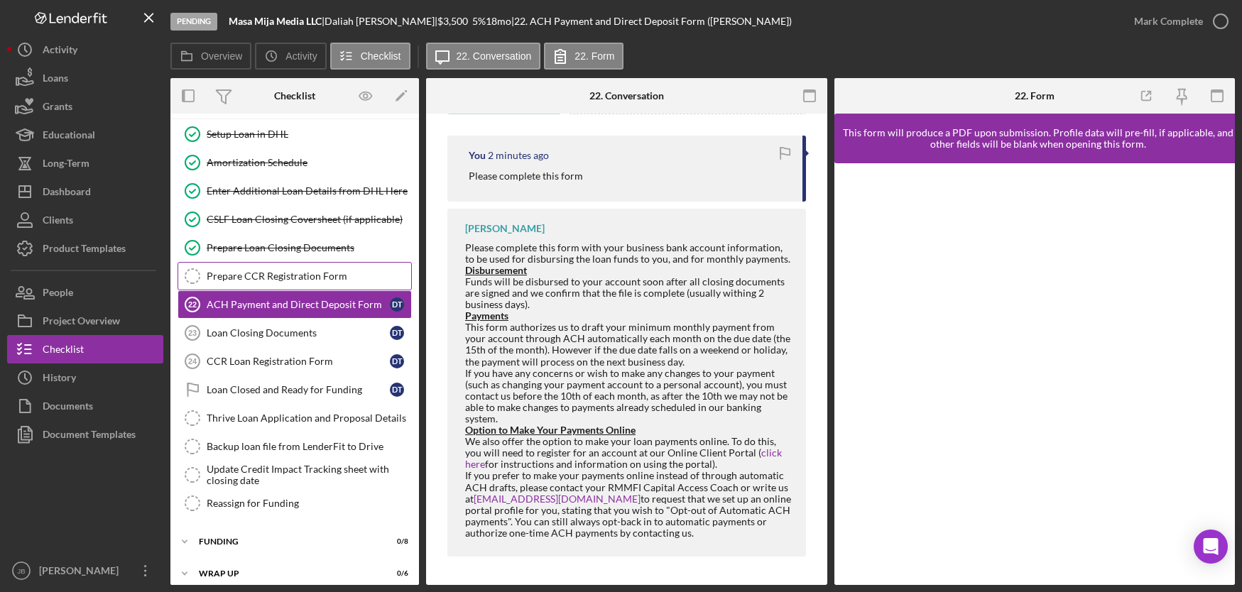
click at [319, 276] on div "Prepare CCR Registration Form" at bounding box center [309, 276] width 204 height 11
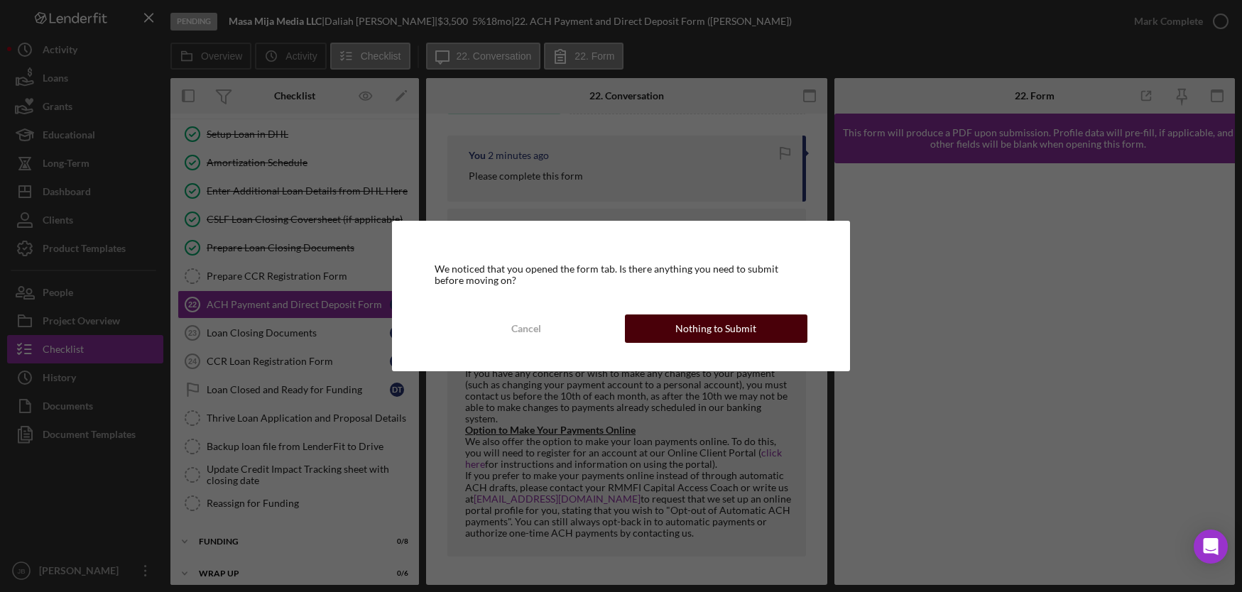
click at [684, 331] on div "Nothing to Submit" at bounding box center [715, 329] width 81 height 28
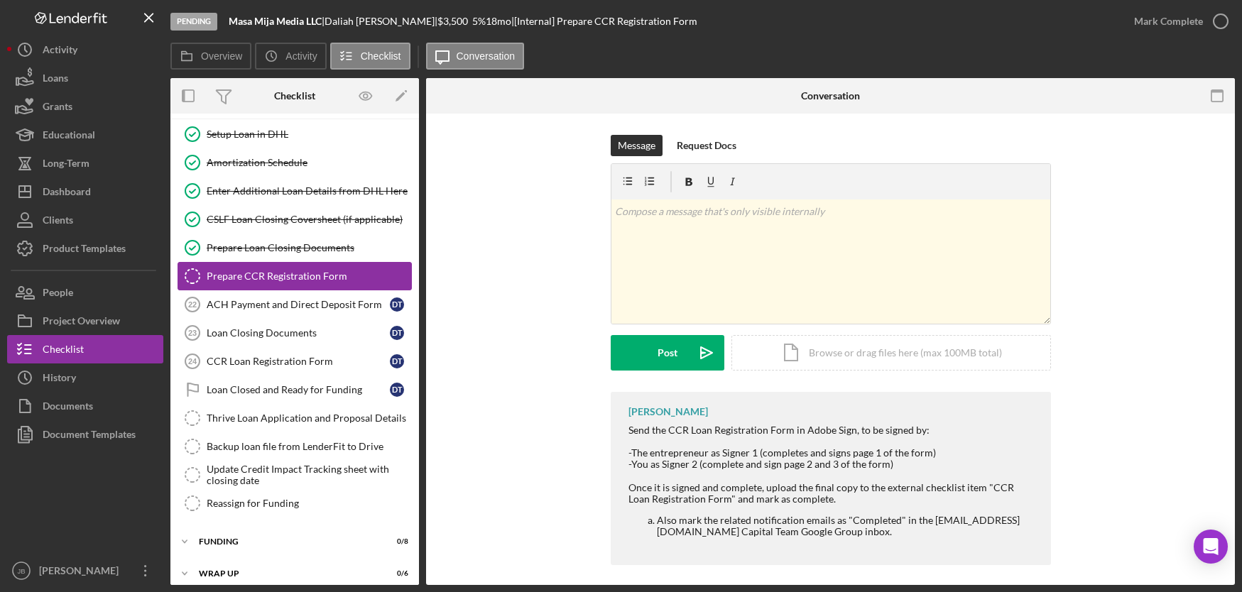
click at [271, 279] on div "Prepare CCR Registration Form" at bounding box center [309, 276] width 204 height 11
click at [1206, 22] on icon "button" at bounding box center [1220, 21] width 35 height 35
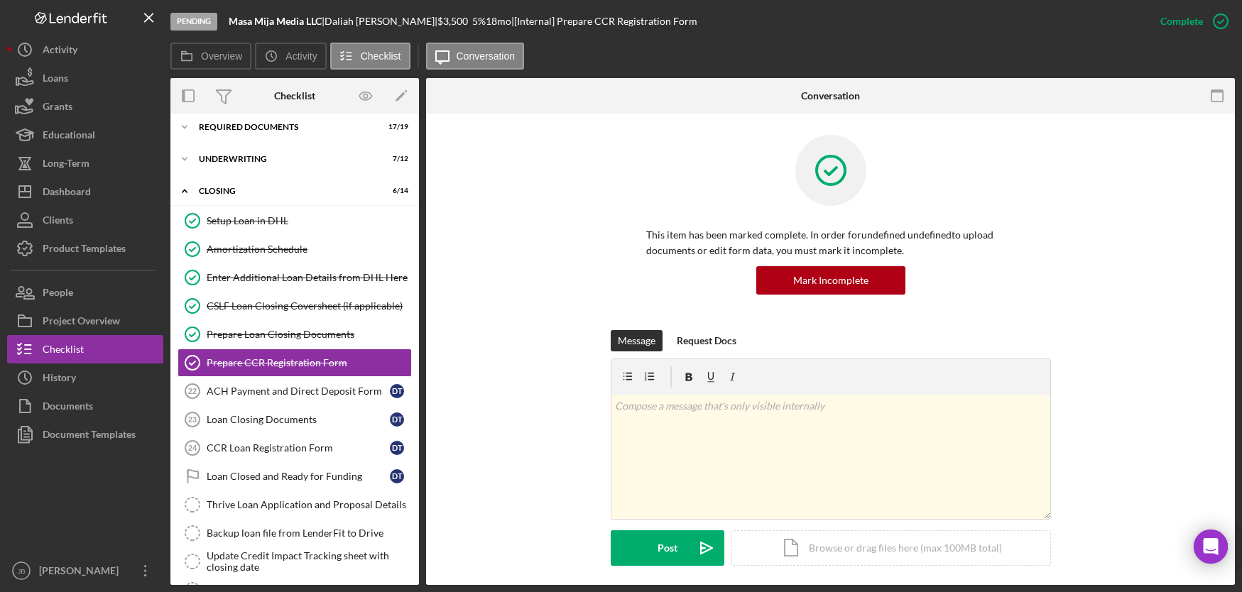
scroll to position [53, 0]
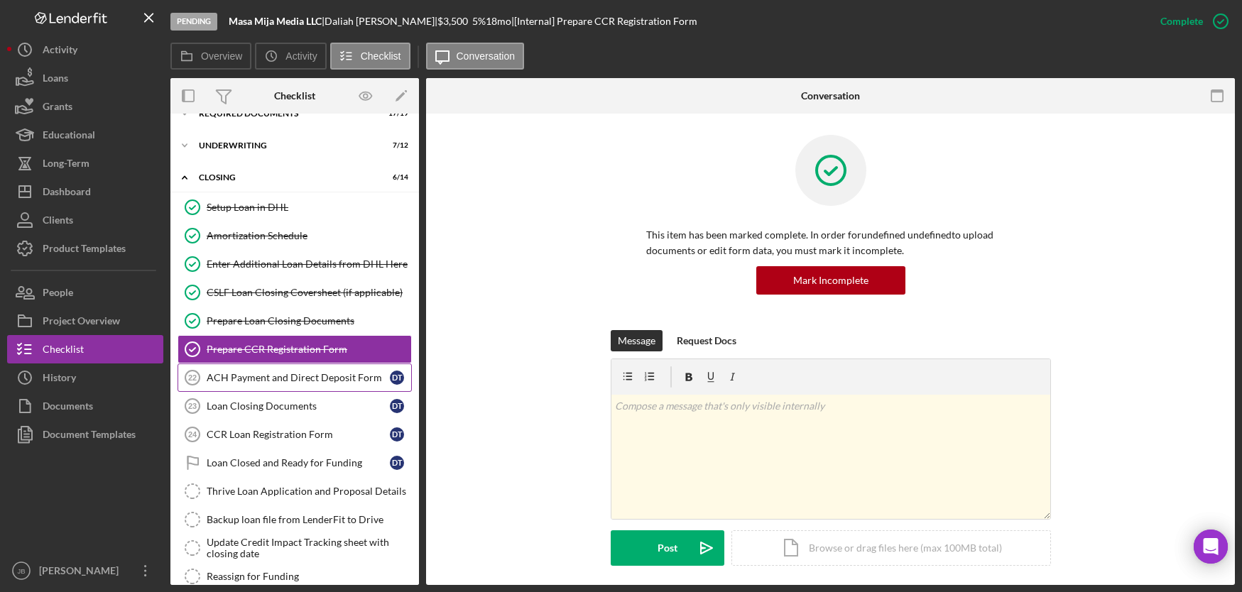
click at [306, 381] on div "ACH Payment and Direct Deposit Form" at bounding box center [298, 377] width 183 height 11
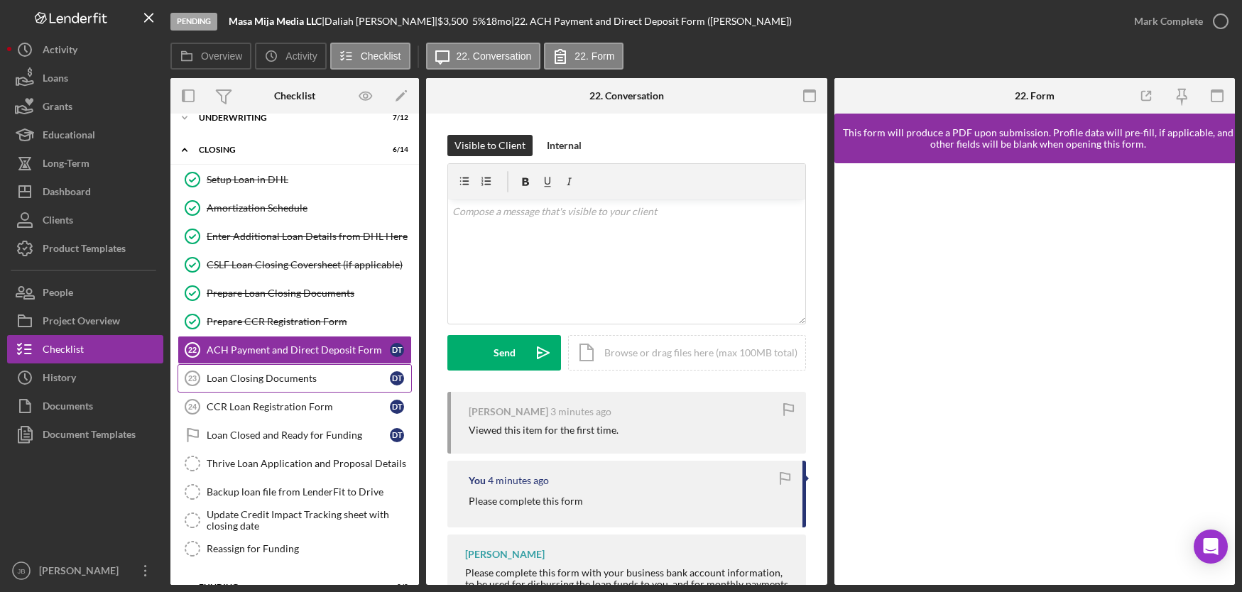
click at [302, 378] on div "Loan Closing Documents" at bounding box center [298, 378] width 183 height 11
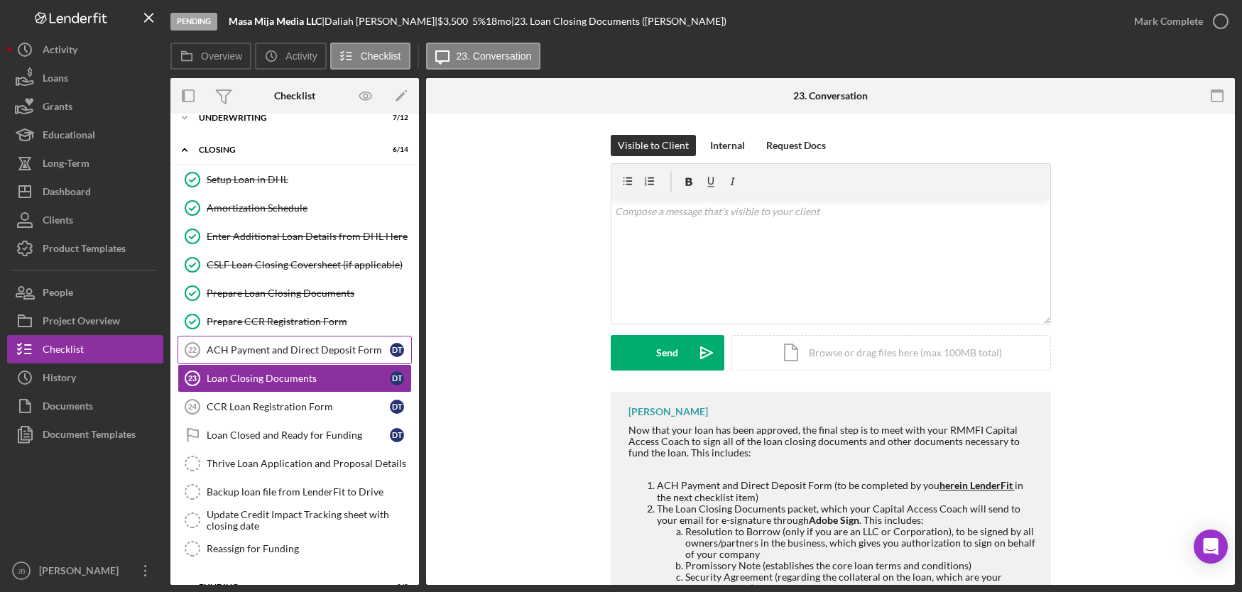
click at [333, 349] on div "ACH Payment and Direct Deposit Form" at bounding box center [298, 349] width 183 height 11
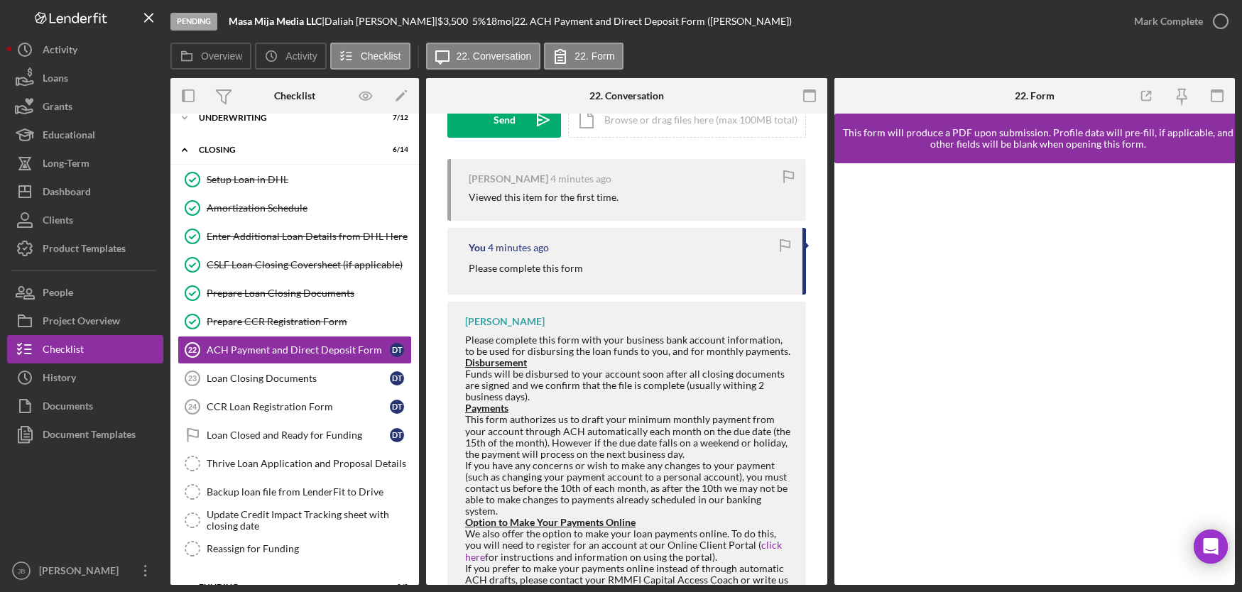
scroll to position [199, 0]
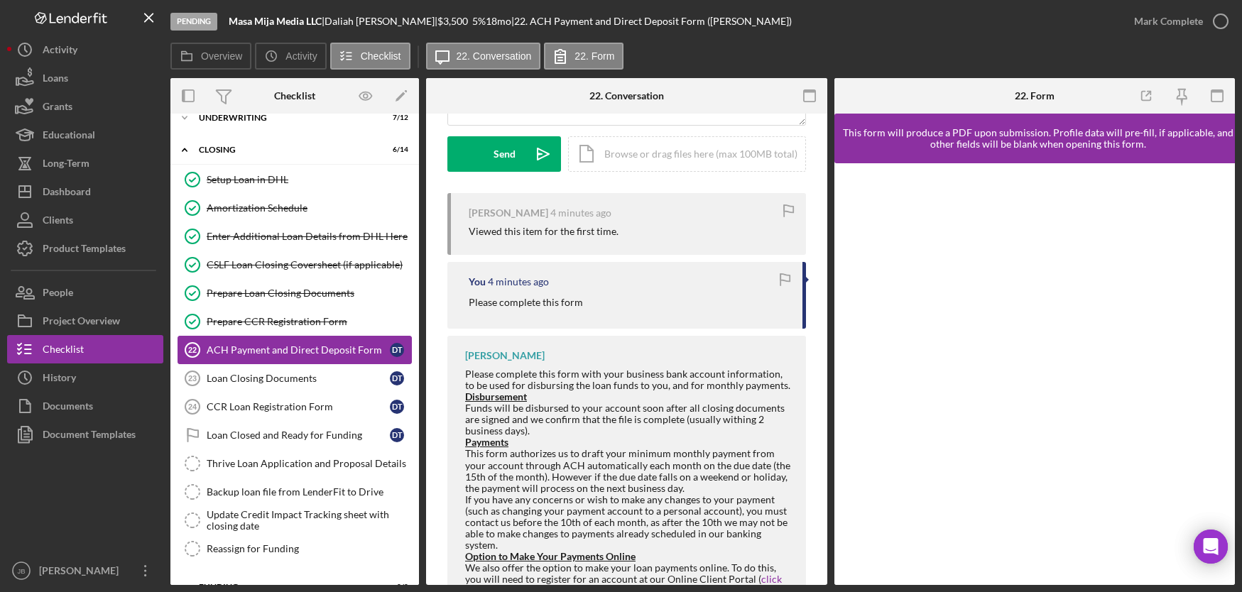
click at [325, 346] on div "ACH Payment and Direct Deposit Form" at bounding box center [298, 349] width 183 height 11
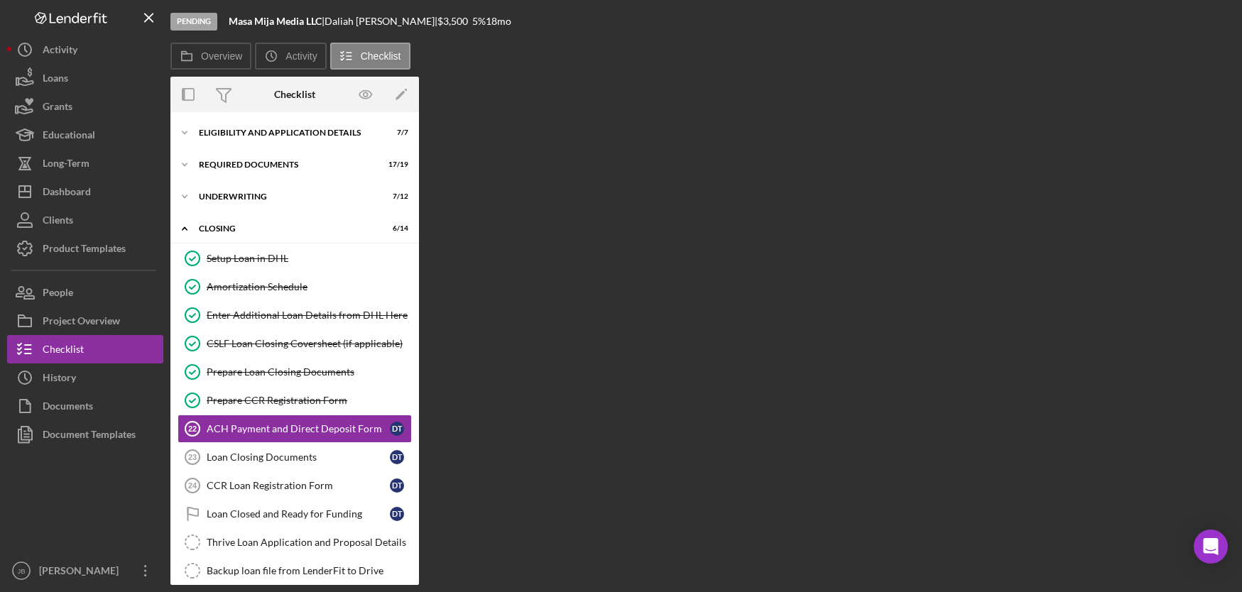
scroll to position [80, 0]
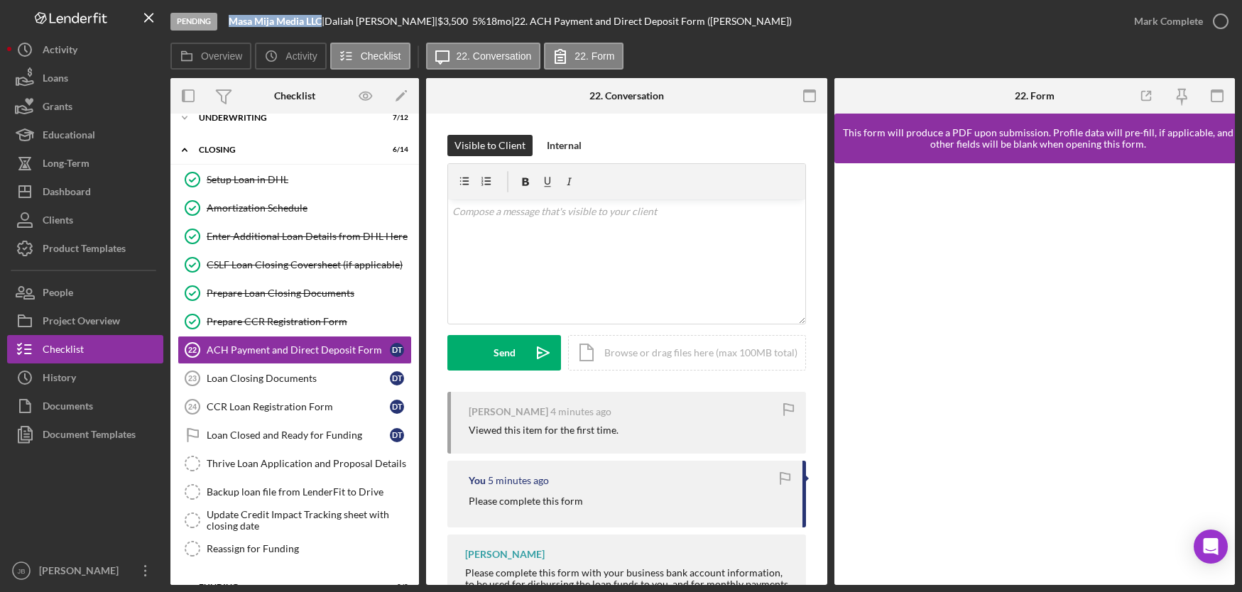
drag, startPoint x: 326, startPoint y: 20, endPoint x: 234, endPoint y: 19, distance: 92.3
click at [234, 19] on div "Masa Mija Media LLC |" at bounding box center [277, 21] width 96 height 11
copy b "Masa Mija Media LLC"
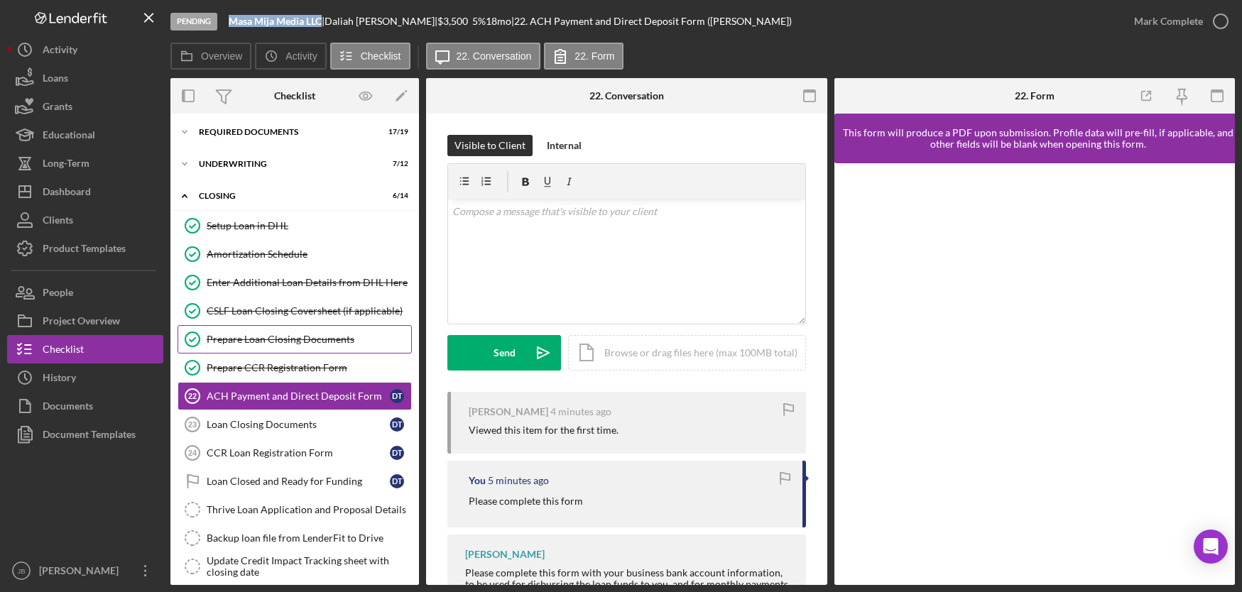
scroll to position [0, 0]
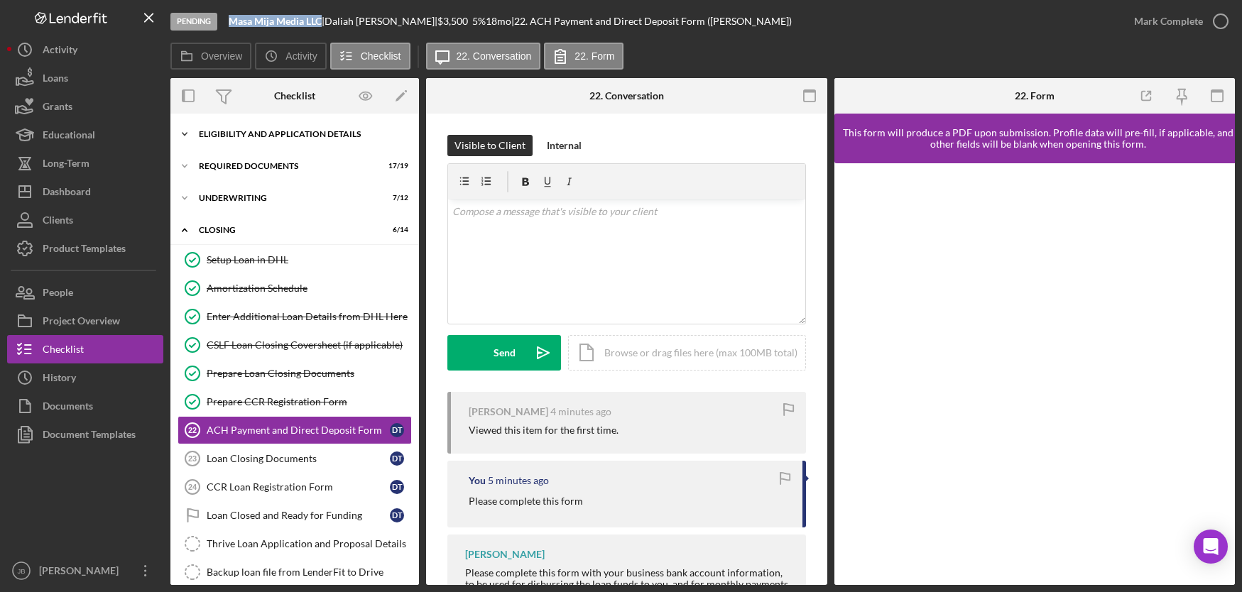
click at [277, 136] on div "Eligibility and Application Details" at bounding box center [300, 134] width 202 height 9
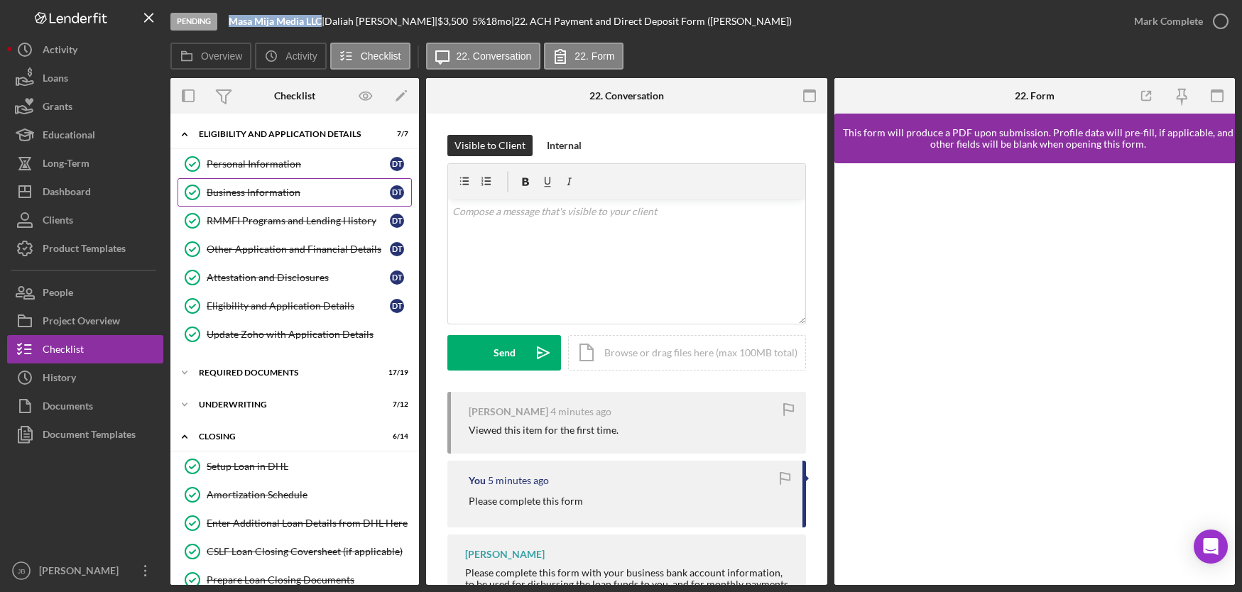
click at [283, 187] on div "Business Information" at bounding box center [298, 192] width 183 height 11
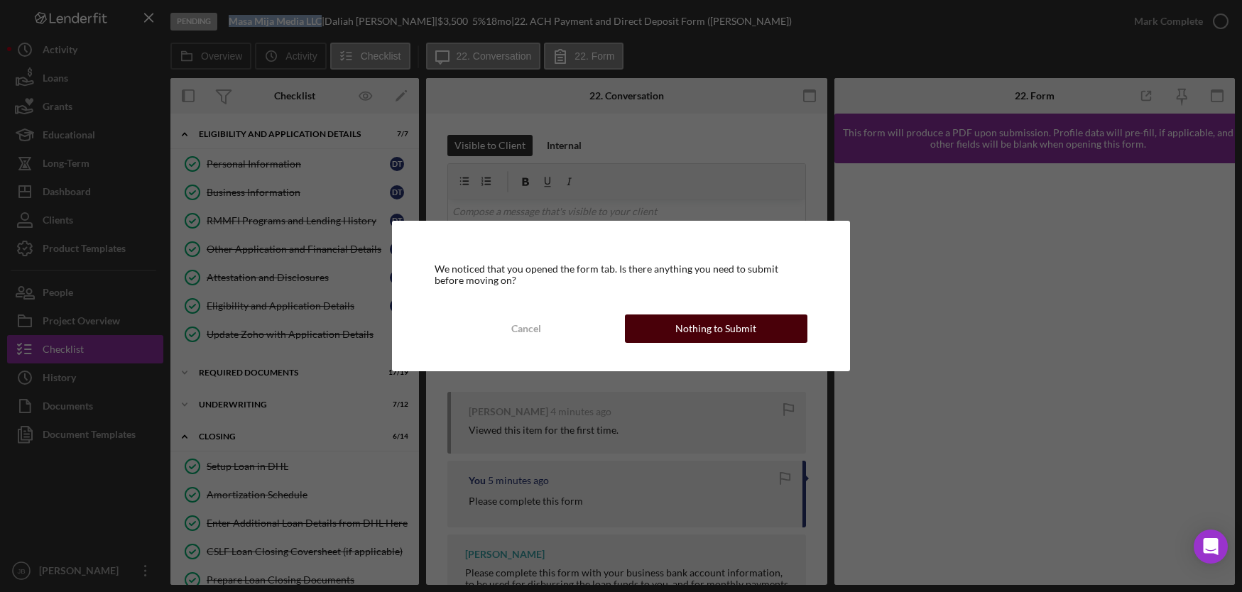
click at [739, 317] on div "Nothing to Submit" at bounding box center [715, 329] width 81 height 28
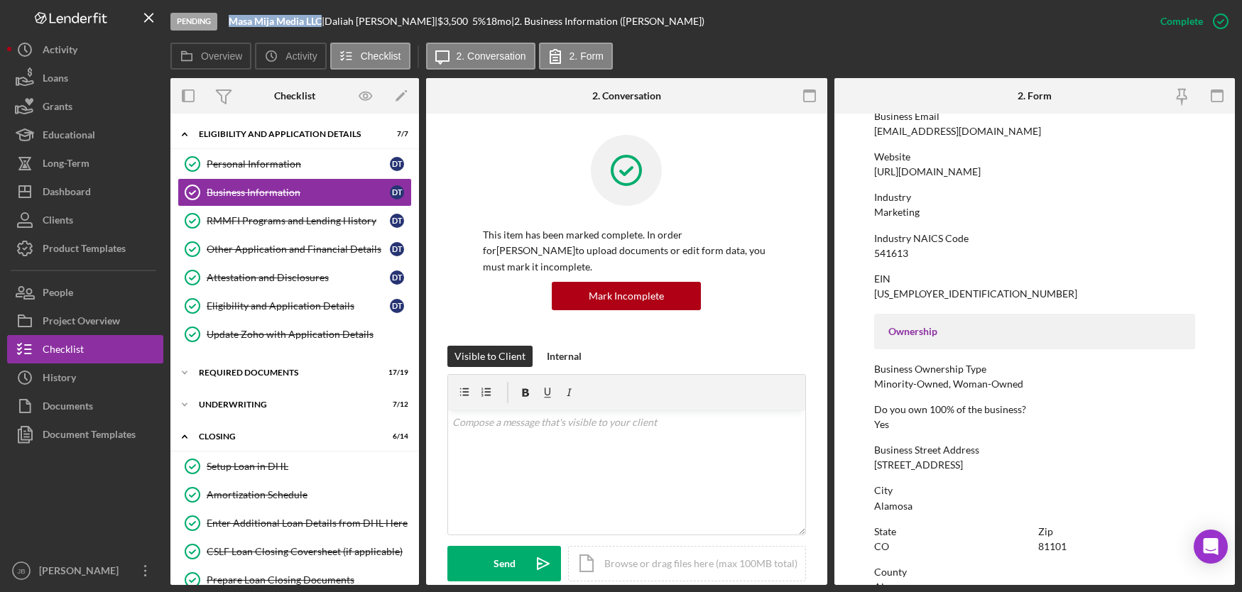
scroll to position [278, 0]
drag, startPoint x: 954, startPoint y: 464, endPoint x: 868, endPoint y: 467, distance: 86.7
click at [868, 467] on form "To edit this form you must mark this item incomplete Business Name Masa Mija Me…" at bounding box center [1034, 349] width 401 height 471
copy div "[STREET_ADDRESS]"
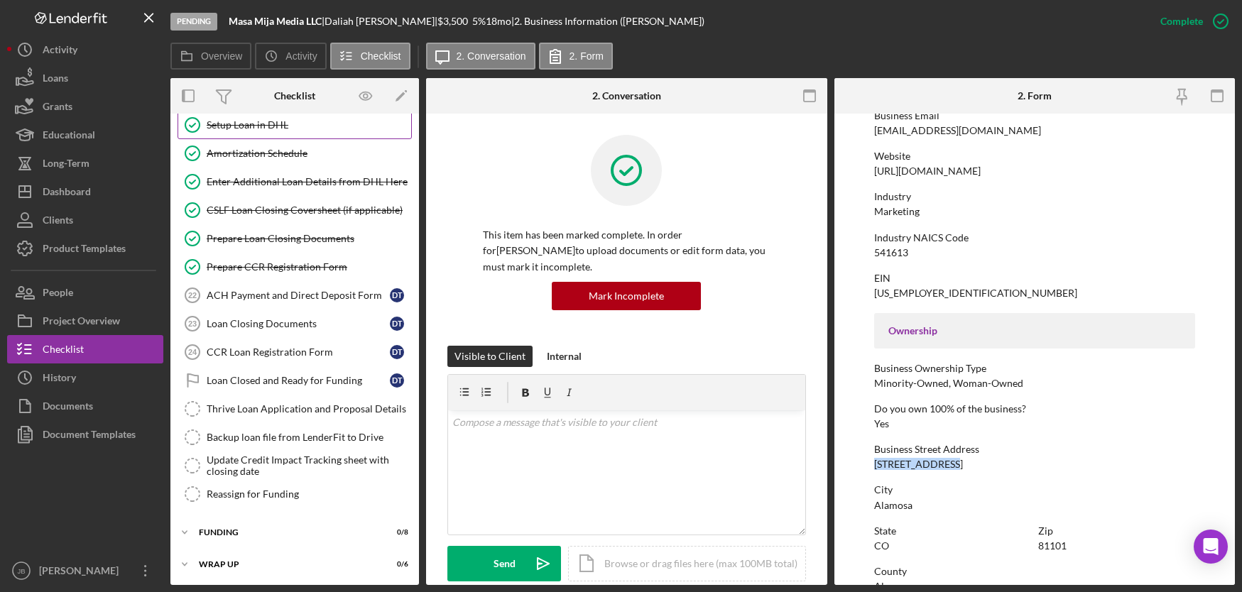
scroll to position [343, 0]
click at [257, 301] on link "ACH Payment and Direct Deposit Form 22 ACH Payment and Direct Deposit Form D T" at bounding box center [294, 294] width 234 height 28
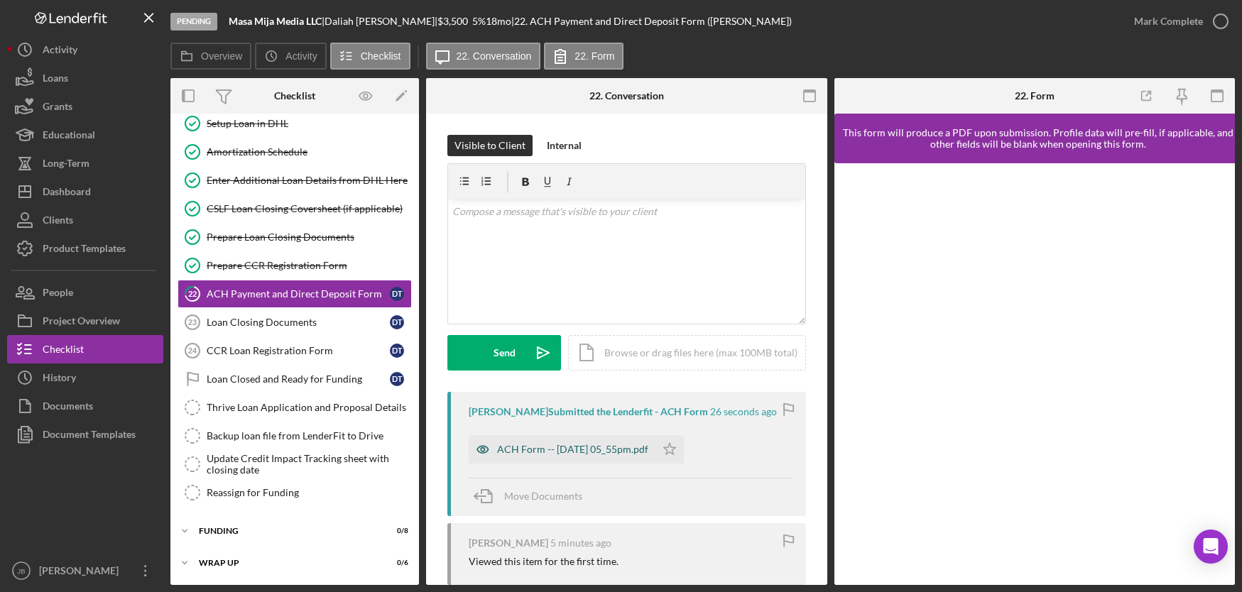
click at [590, 449] on div "ACH Form -- [DATE] 05_55pm.pdf" at bounding box center [572, 449] width 151 height 11
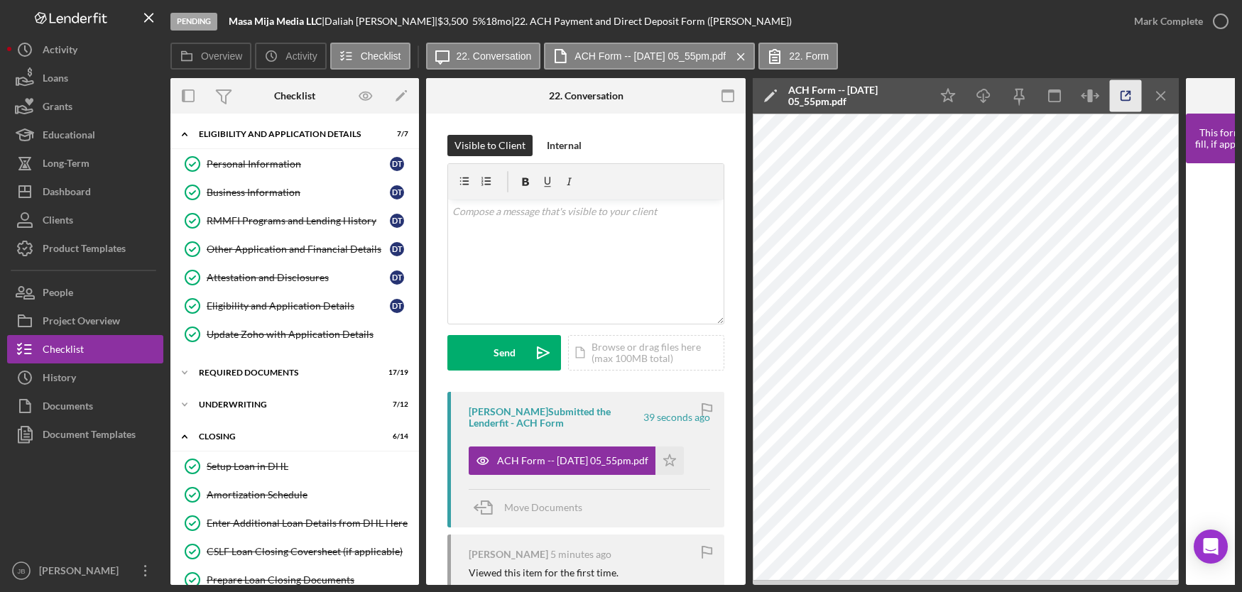
click at [1127, 99] on icon "button" at bounding box center [1126, 96] width 32 height 32
drag, startPoint x: 272, startPoint y: 371, endPoint x: 280, endPoint y: 367, distance: 8.6
click at [276, 368] on div "REQUIRED DOCUMENTS" at bounding box center [300, 372] width 202 height 9
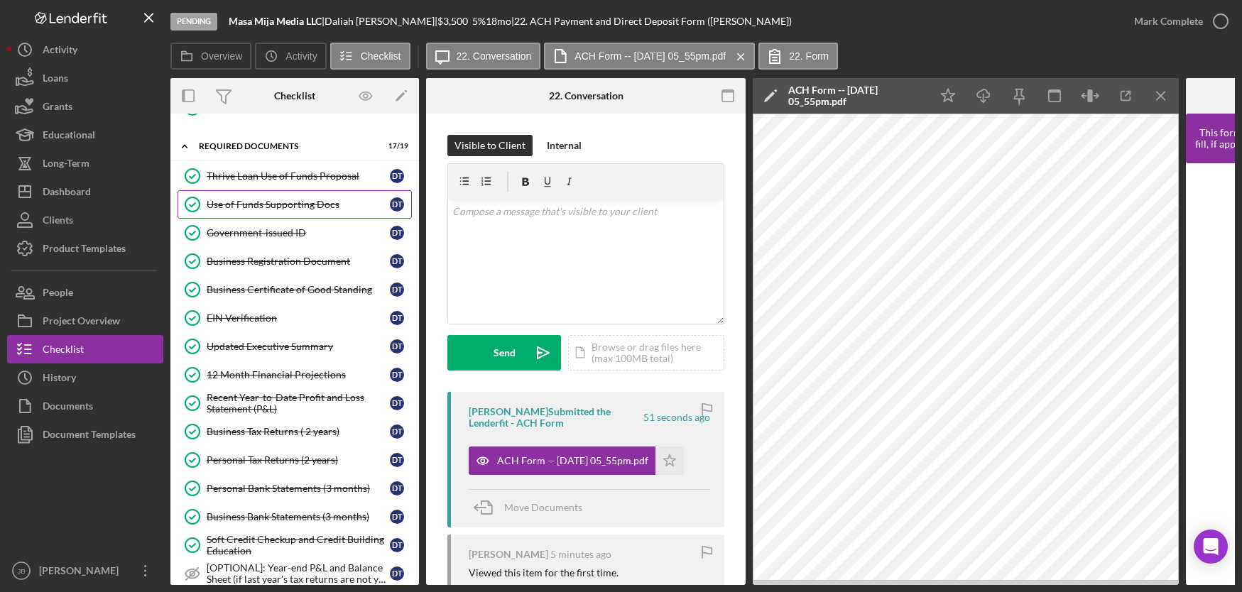
scroll to position [301, 0]
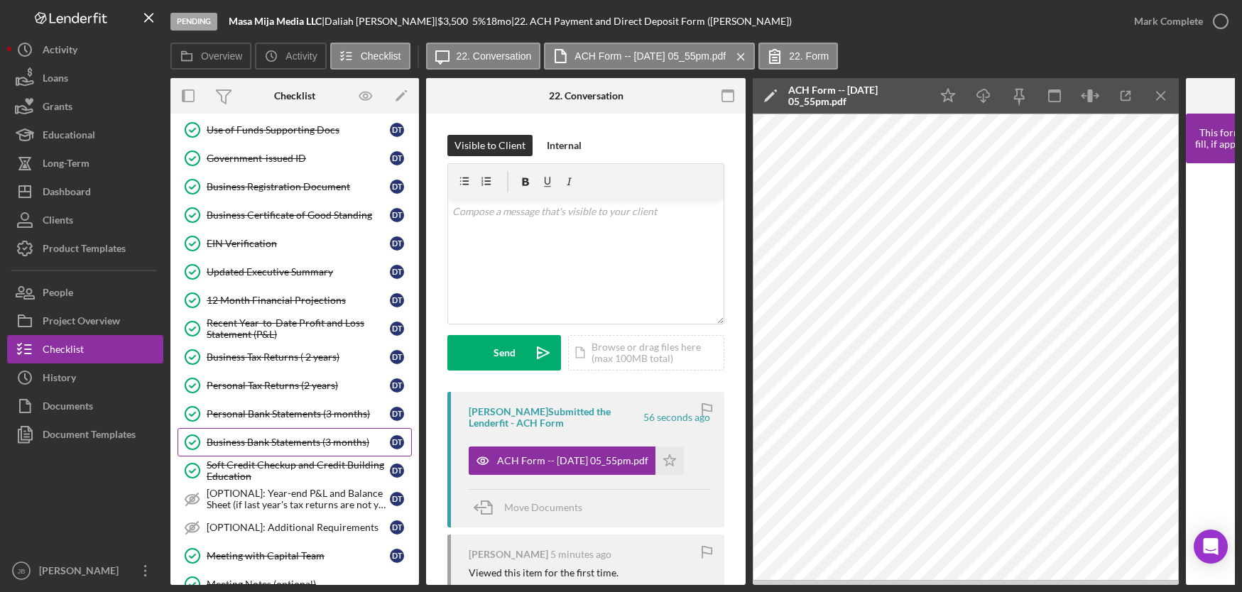
click at [283, 435] on link "Business Bank Statements (3 months) Business Bank Statements (3 months) D T" at bounding box center [294, 442] width 234 height 28
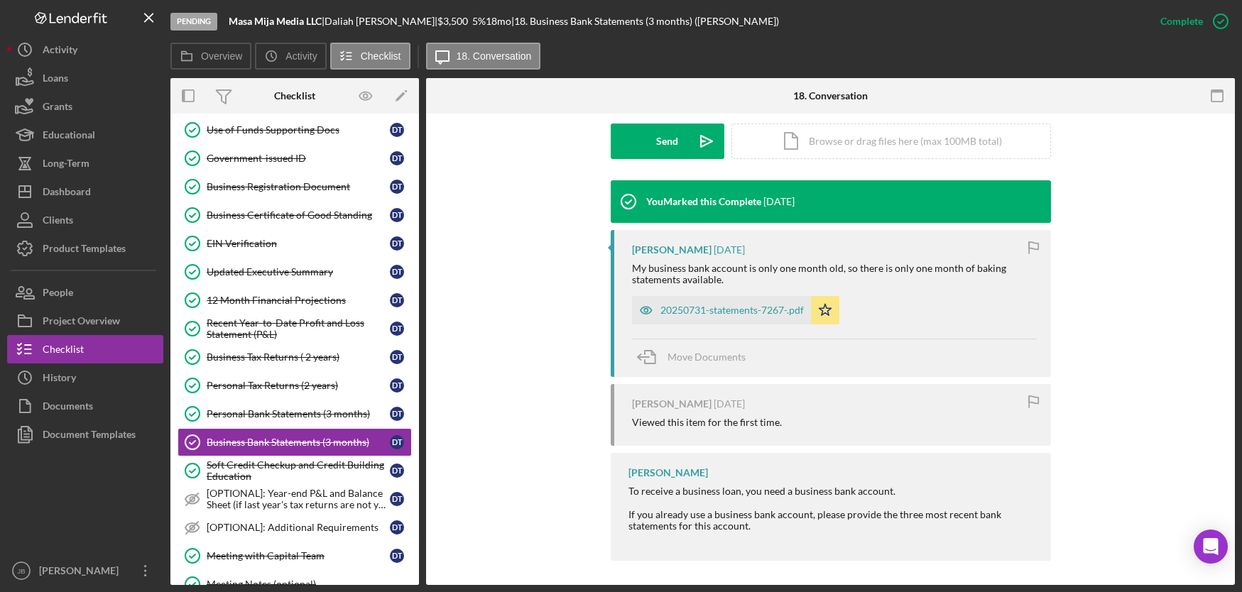
scroll to position [411, 0]
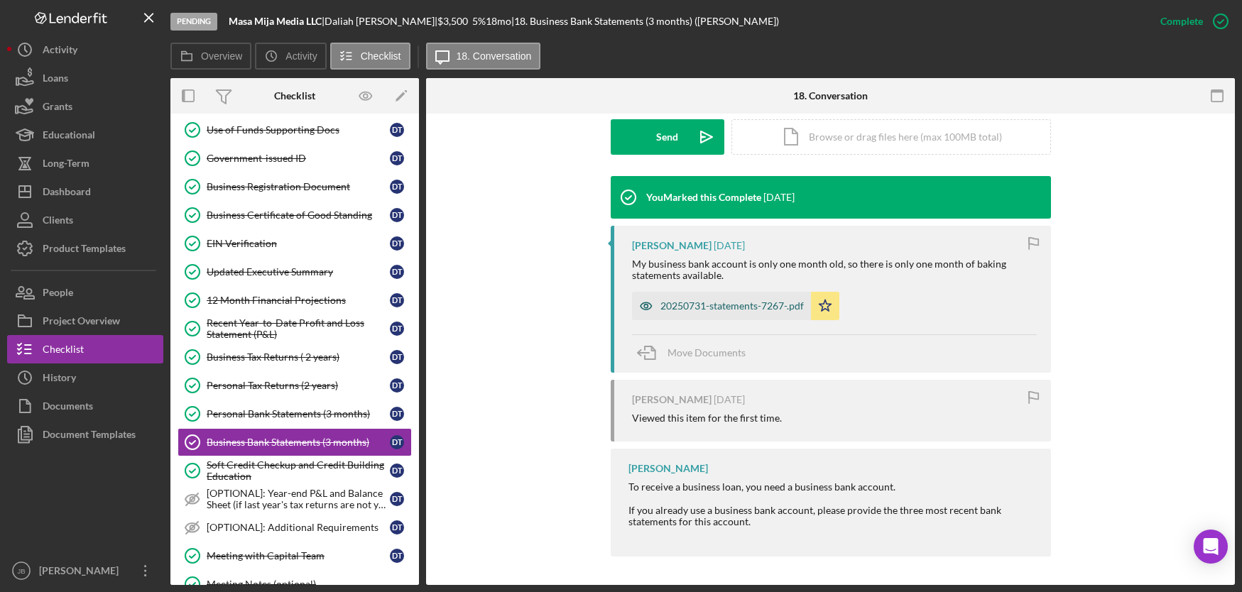
click at [705, 309] on div "20250731-statements-7267-.pdf" at bounding box center [731, 305] width 143 height 11
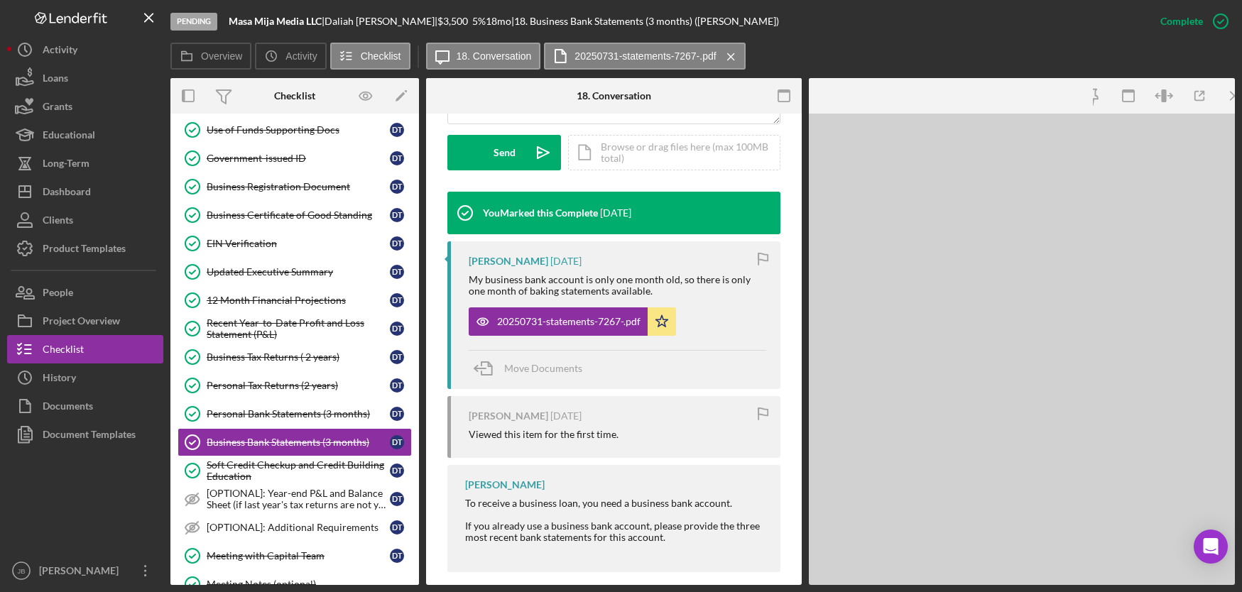
scroll to position [427, 0]
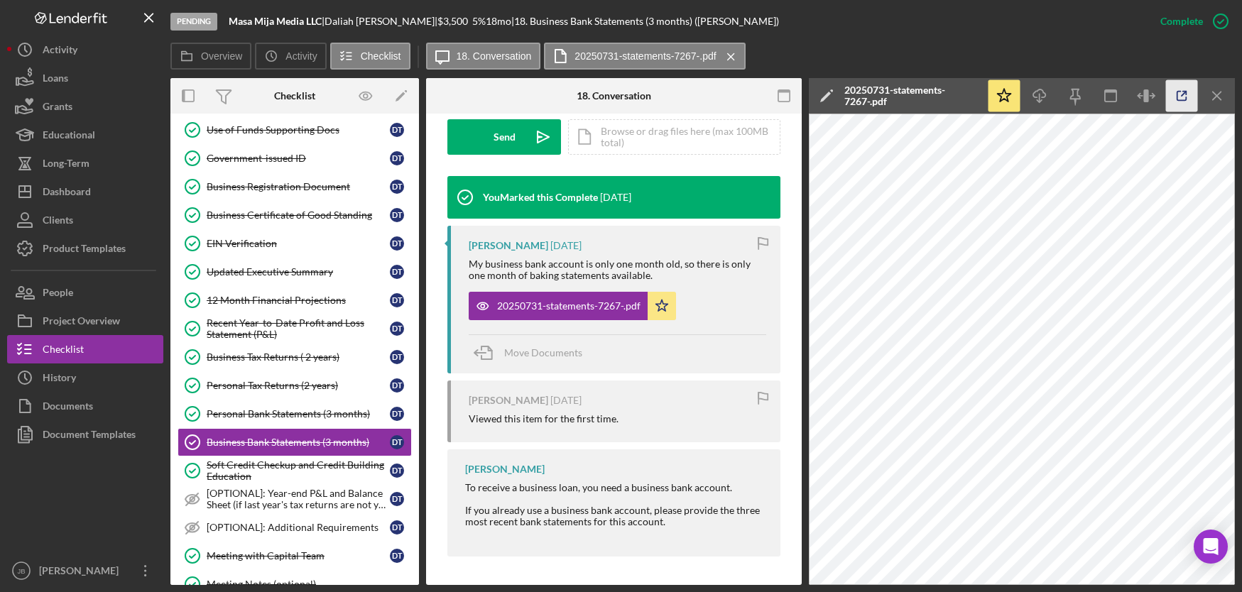
click at [1180, 101] on icon "button" at bounding box center [1182, 96] width 32 height 32
